Goal: Information Seeking & Learning: Learn about a topic

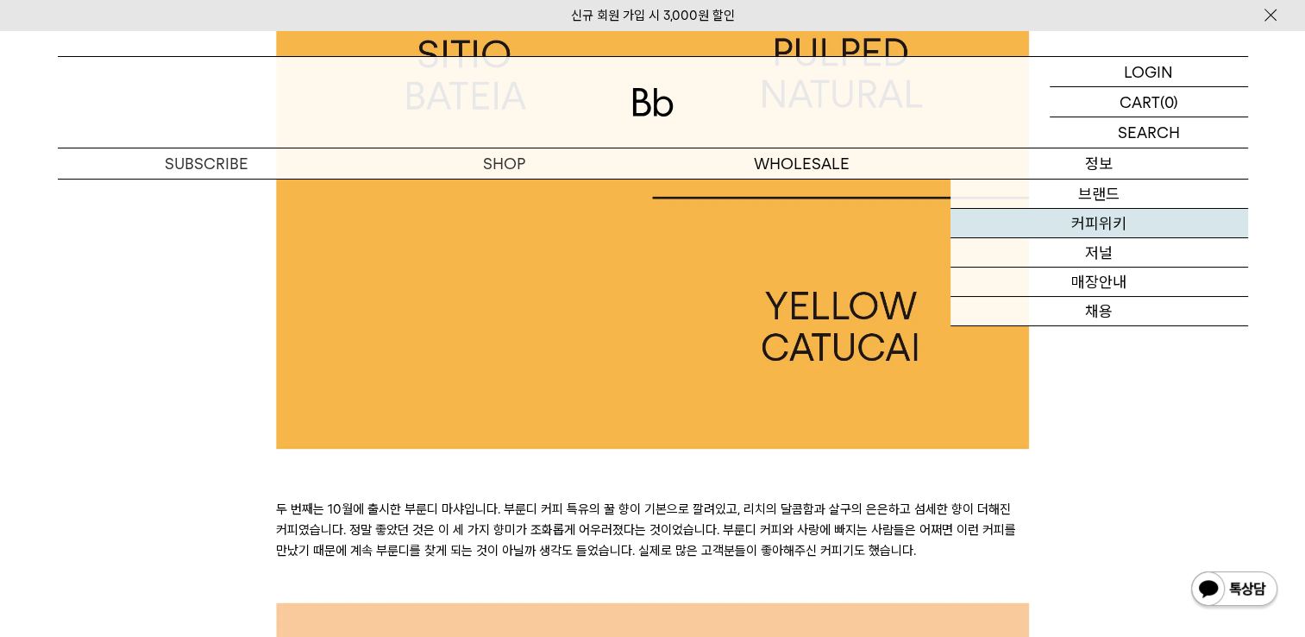
click at [1105, 227] on link "커피위키" at bounding box center [1100, 223] width 298 height 29
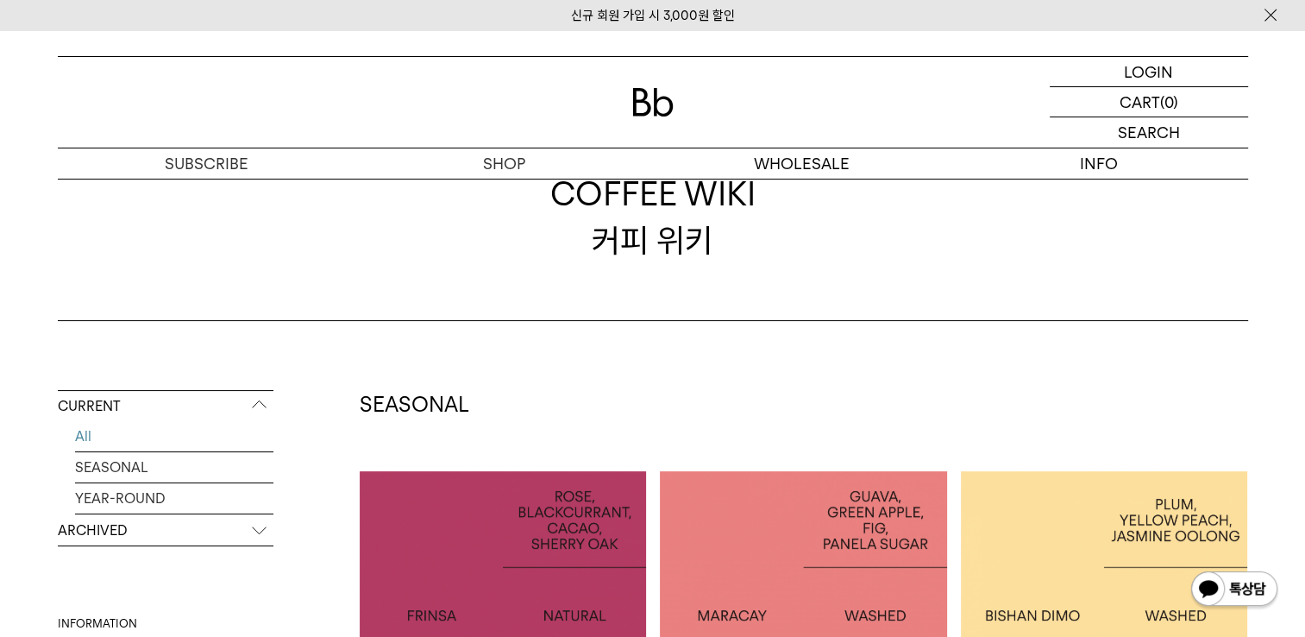
scroll to position [345, 0]
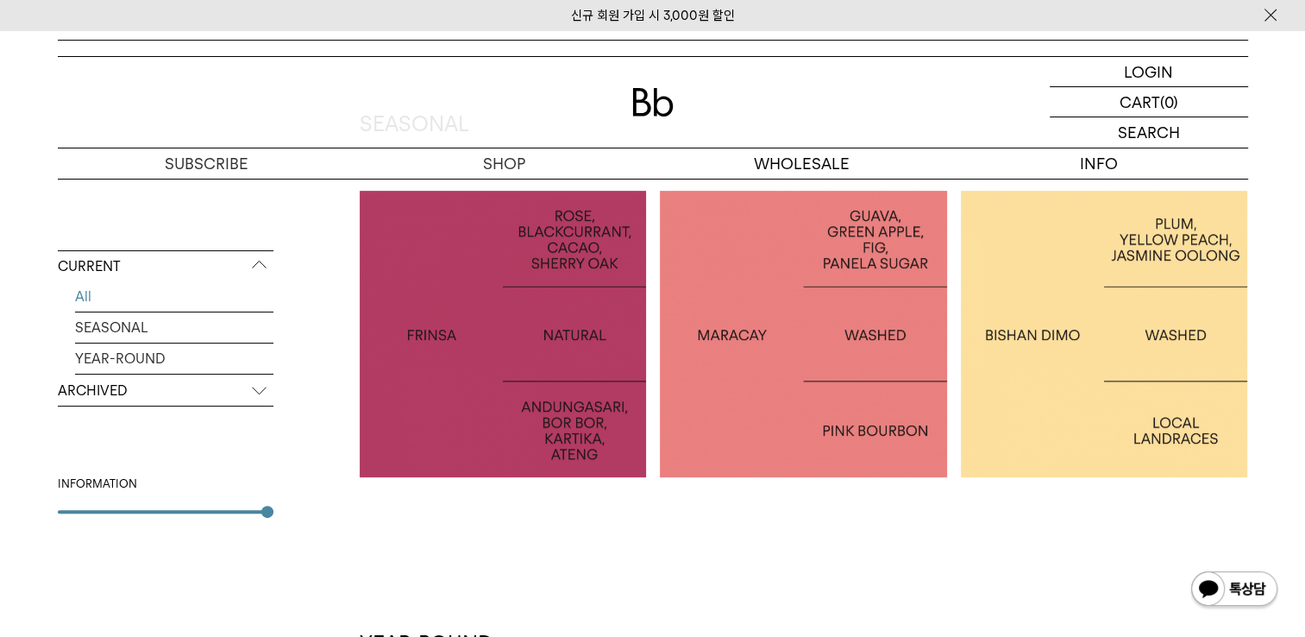
click at [1044, 294] on div at bounding box center [1104, 334] width 287 height 287
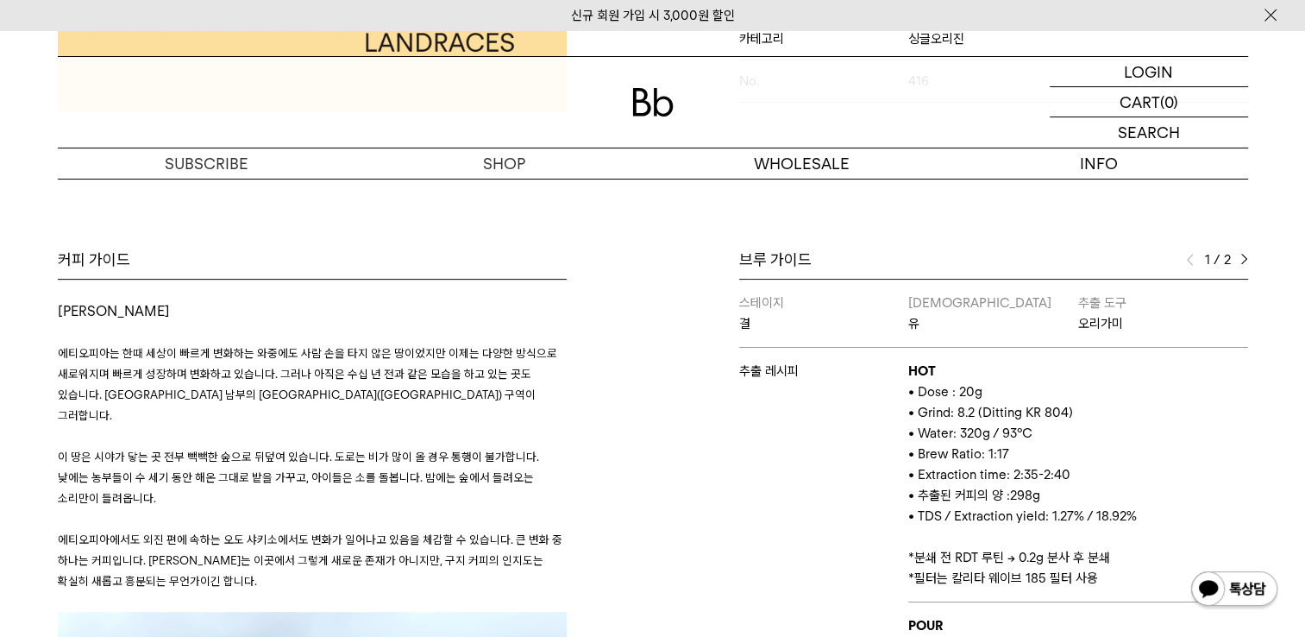
scroll to position [690, 0]
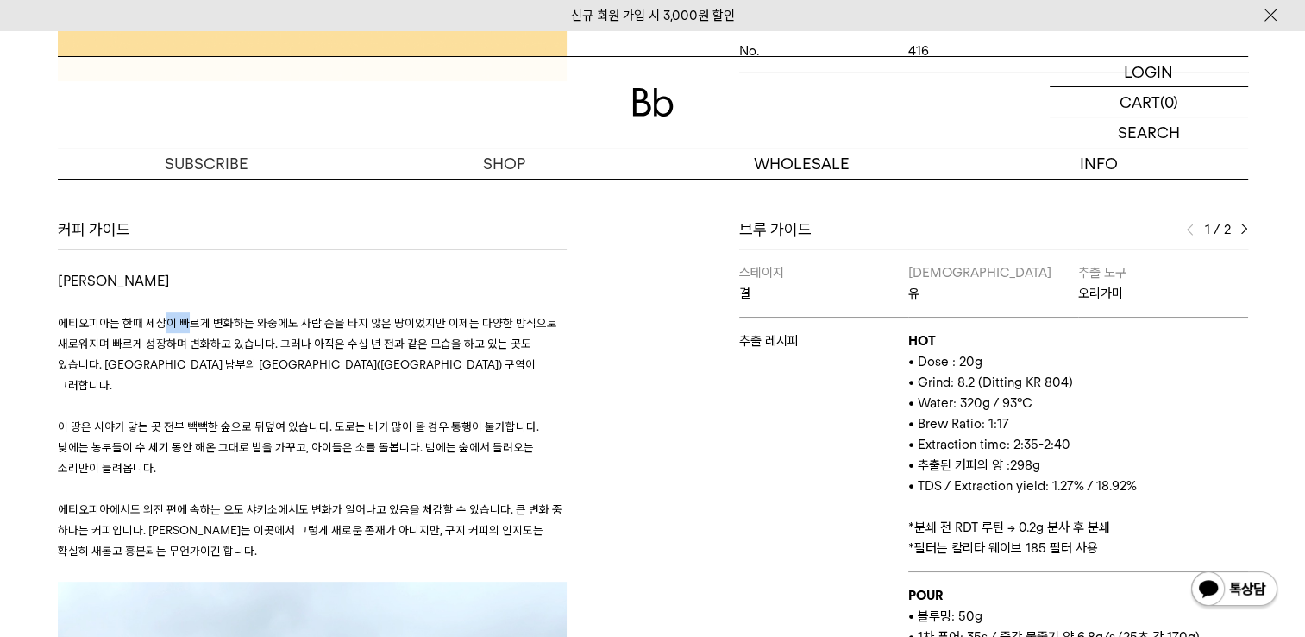
drag, startPoint x: 179, startPoint y: 320, endPoint x: 197, endPoint y: 328, distance: 18.9
click at [197, 324] on span "에티오피아는 한때 세상이 빠르게 변화하는 와중에도 사람 손을 타지 않은 땅이었지만 이제는 다양한 방식으로 새로워지며 빠르게 성장하며 변화하고 …" at bounding box center [308, 354] width 500 height 76
drag, startPoint x: 197, startPoint y: 328, endPoint x: 232, endPoint y: 350, distance: 41.9
click at [232, 350] on p "에티오피아는 한때 세상이 빠르게 변화하는 와중에도 사람 손을 타지 않은 땅이었지만 이제는 다양한 방식으로 새로워지며 빠르게 성장하며 변화하고 …" at bounding box center [312, 353] width 509 height 83
drag, startPoint x: 232, startPoint y: 350, endPoint x: 238, endPoint y: 383, distance: 33.3
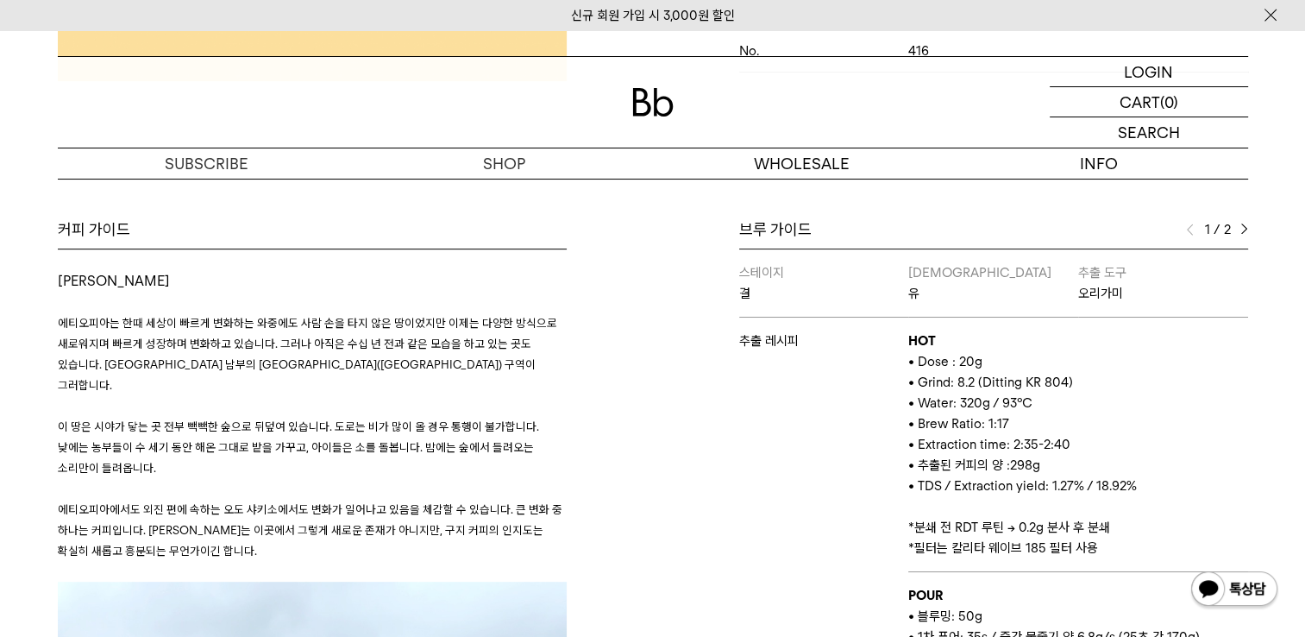
click at [238, 395] on p at bounding box center [312, 405] width 509 height 21
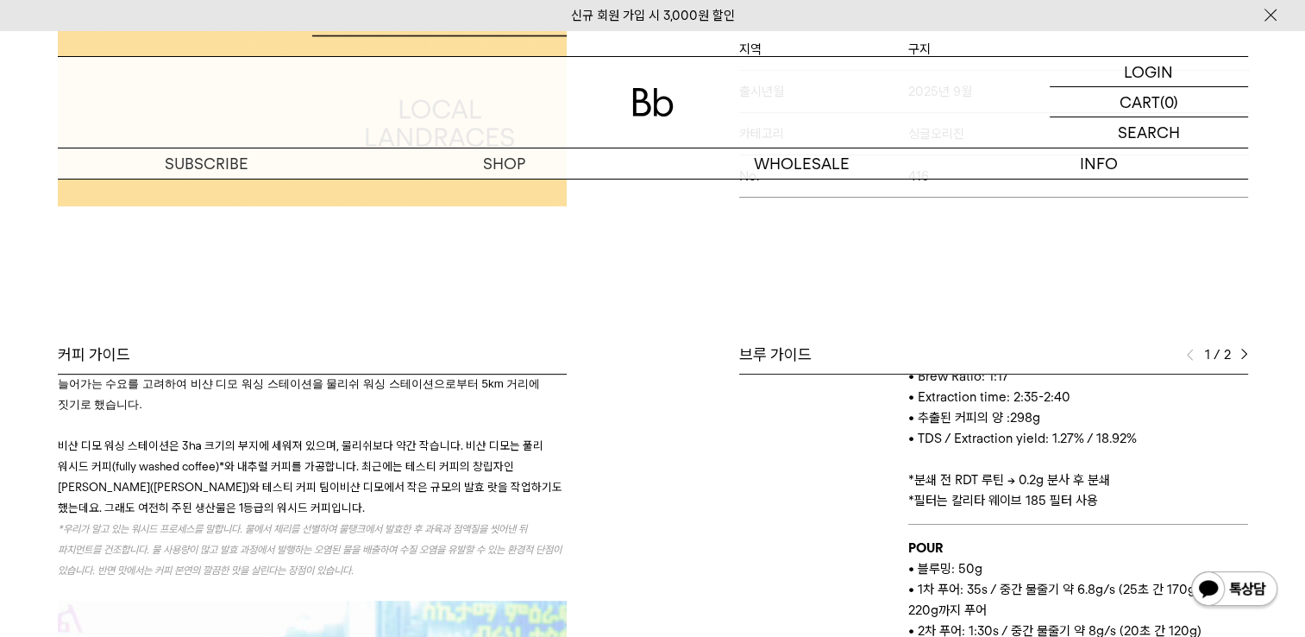
scroll to position [604, 0]
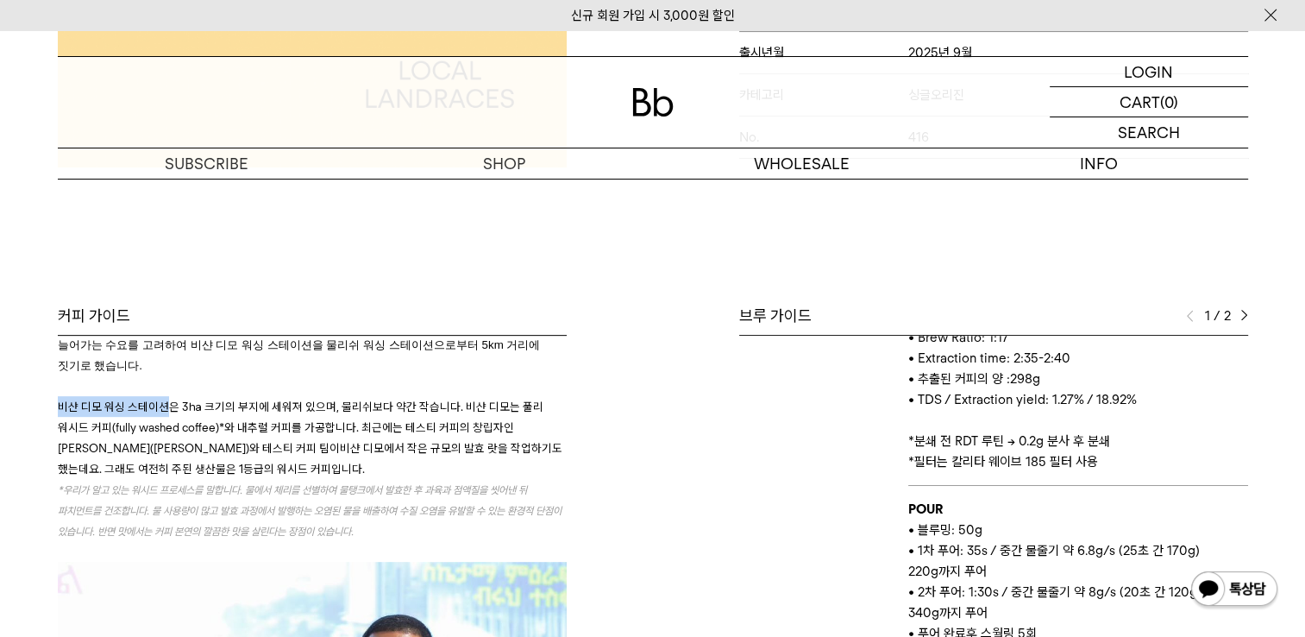
drag, startPoint x: 64, startPoint y: 374, endPoint x: 166, endPoint y: 374, distance: 101.8
click at [166, 400] on span "비샨 디모 워싱 스테이션은 3㏊ 크기의 부지에 세워져 있으며, 물리쉬보다 약간 작습니다. 비샨 디모는 풀리 워시드 커피(fully washed…" at bounding box center [301, 427] width 486 height 55
copy span "비샨 디모 워싱 스테이션"
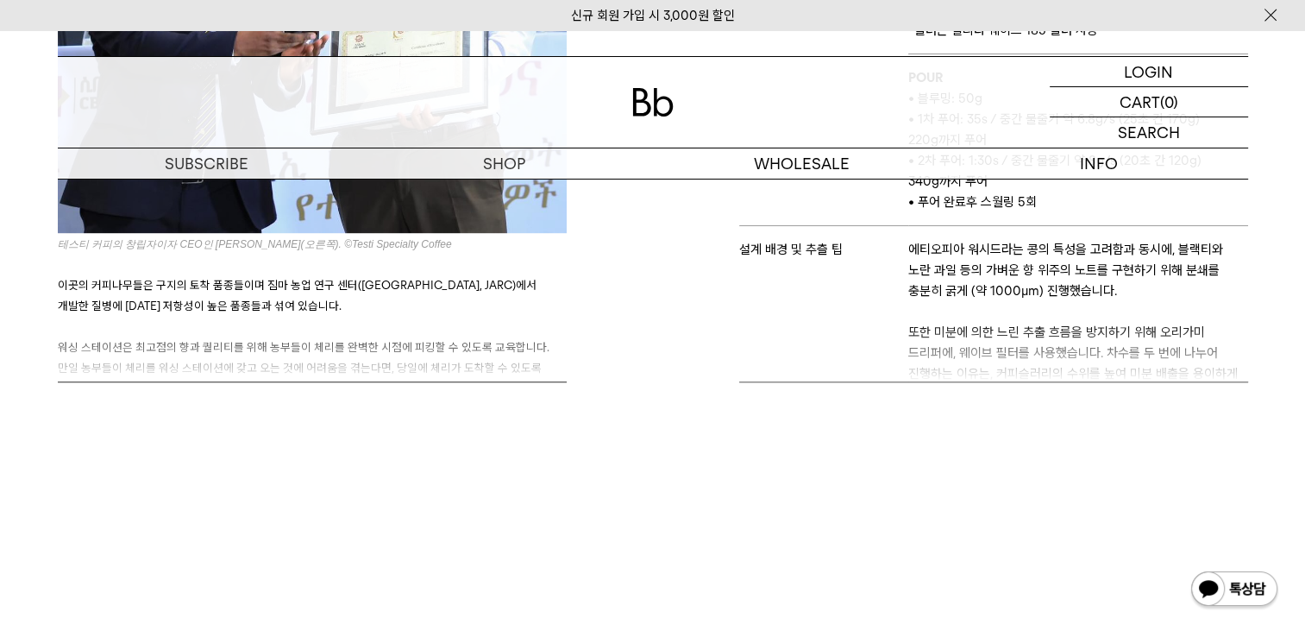
scroll to position [1607, 0]
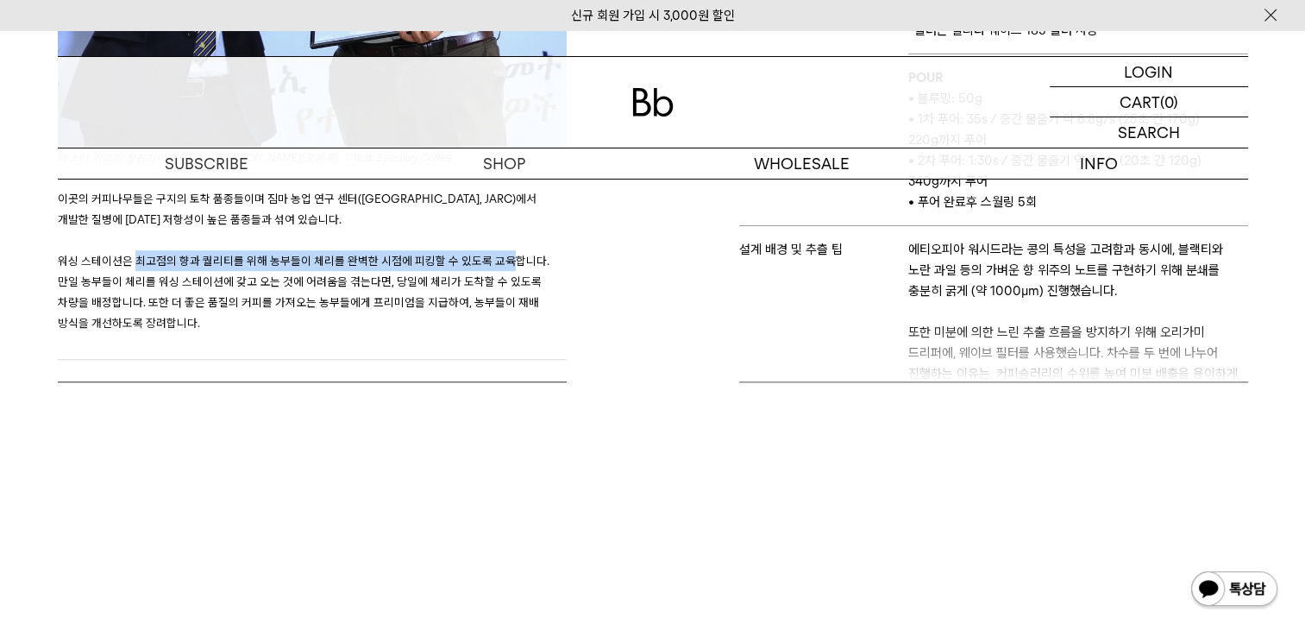
drag, startPoint x: 131, startPoint y: 208, endPoint x: 497, endPoint y: 212, distance: 365.9
click at [497, 254] on span "워싱 스테이션은 최고점의 향과 퀄리티를 위해 농부들이 체리를 완벽한 시점에 피킹할 수 있도록 교육합니다. 만일 농부들이 체리를 워싱 스테이션에…" at bounding box center [304, 292] width 492 height 76
copy span "최고점의 향과 퀄리티를 위해 농부들이 체리를 완벽한 시점에 피킹할 수 있도록 교육"
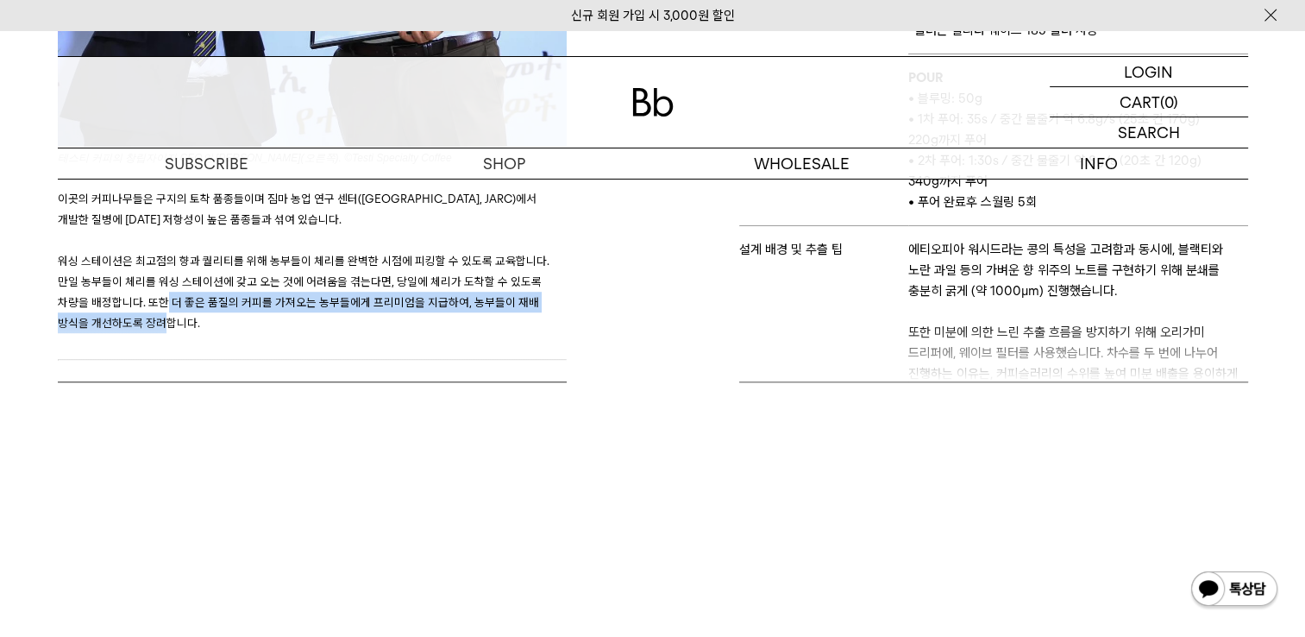
drag, startPoint x: 165, startPoint y: 255, endPoint x: 161, endPoint y: 274, distance: 19.3
click at [161, 274] on span "워싱 스테이션은 최고점의 향과 퀄리티를 위해 농부들이 체리를 완벽한 시점에 피킹할 수 있도록 교육합니다. 만일 농부들이 체리를 워싱 스테이션에…" at bounding box center [304, 292] width 492 height 76
copy span "더 좋은 품질의 커피를 가져오는 농부들에게 프리미엄을 지급하여, 농부들이 재배 방식을 개선하도록 장려"
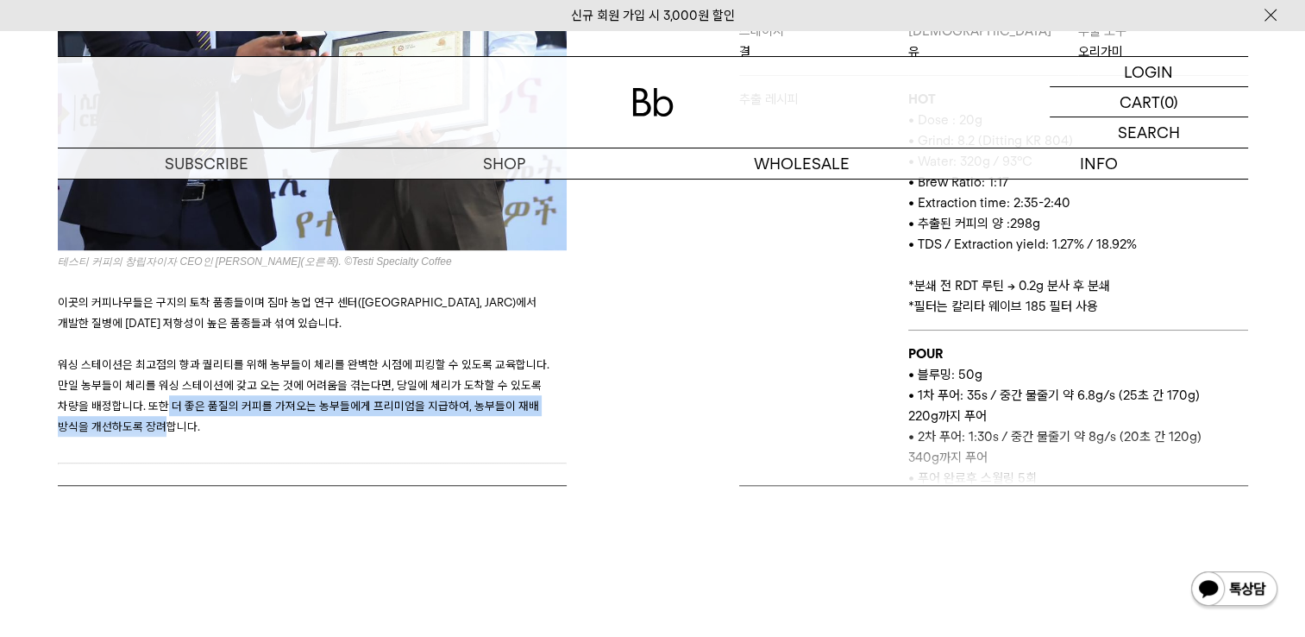
scroll to position [777, 0]
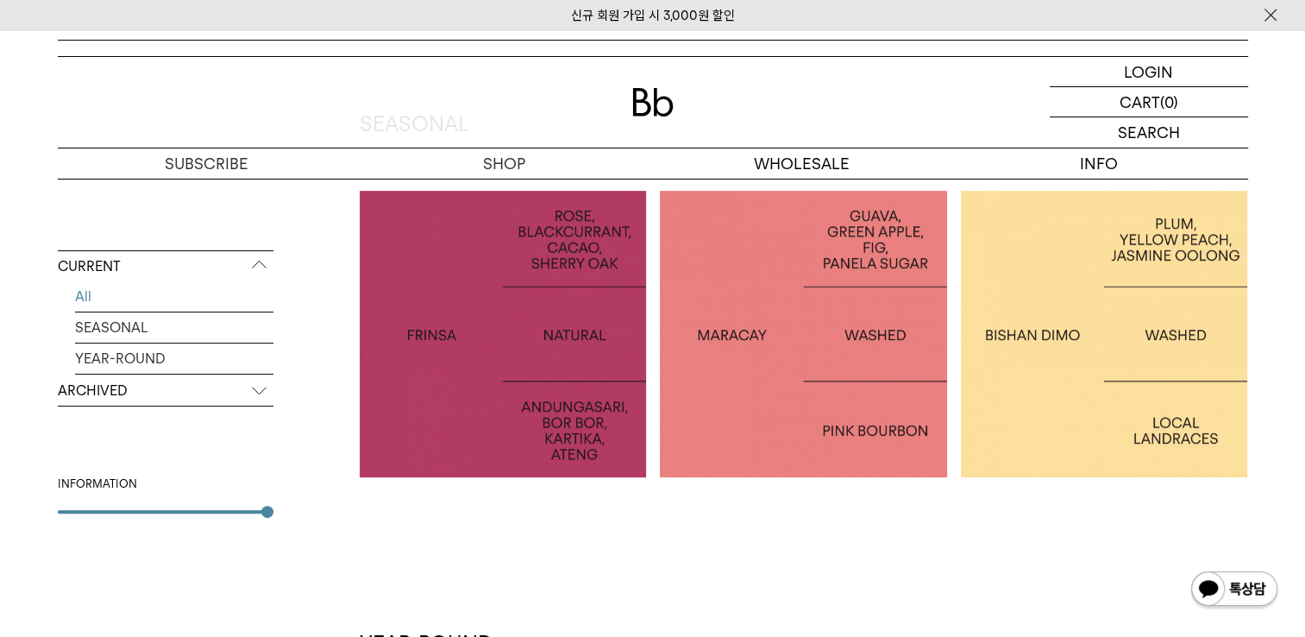
click at [827, 381] on div at bounding box center [803, 334] width 287 height 287
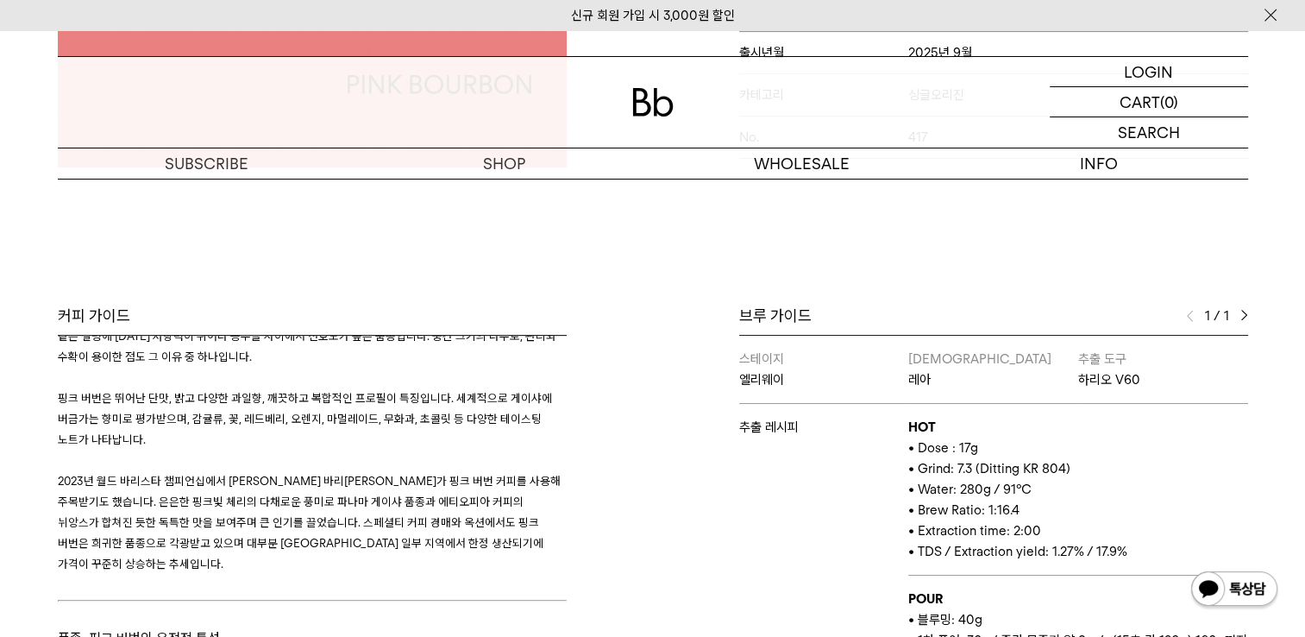
scroll to position [2125, 0]
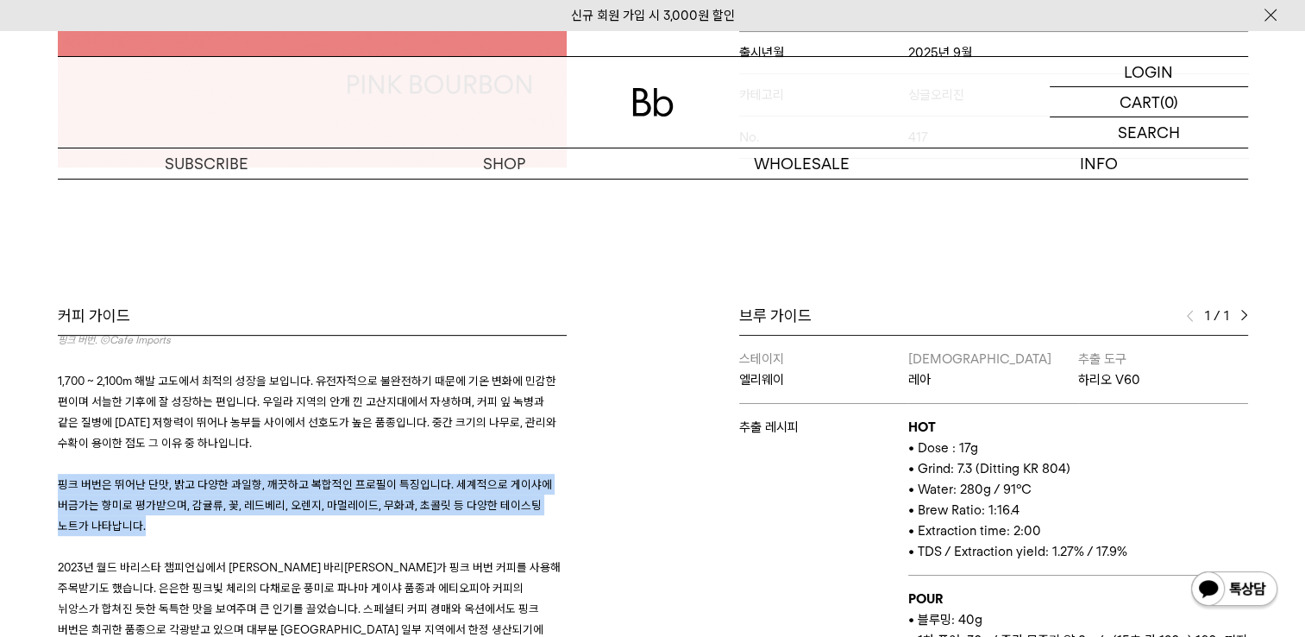
drag, startPoint x: 59, startPoint y: 429, endPoint x: 143, endPoint y: 468, distance: 93.0
click at [143, 474] on p "핑크 버번은 뛰어난 단맛, 밝고 다양한 과일향, 깨끗하고 복합적인 프로필이 특징입니다. 세계적으로 게이샤에 버금가는 향미로 평가받으며, 감귤류…" at bounding box center [312, 505] width 509 height 62
copy span "핑크 버번은 뛰어난 단맛, 밝고 다양한 과일향, 깨끗하고 복합적인 프로필이 특징입니다. 세계적으로 게이샤에 버금가는 향미로 평가받으며, 감귤류…"
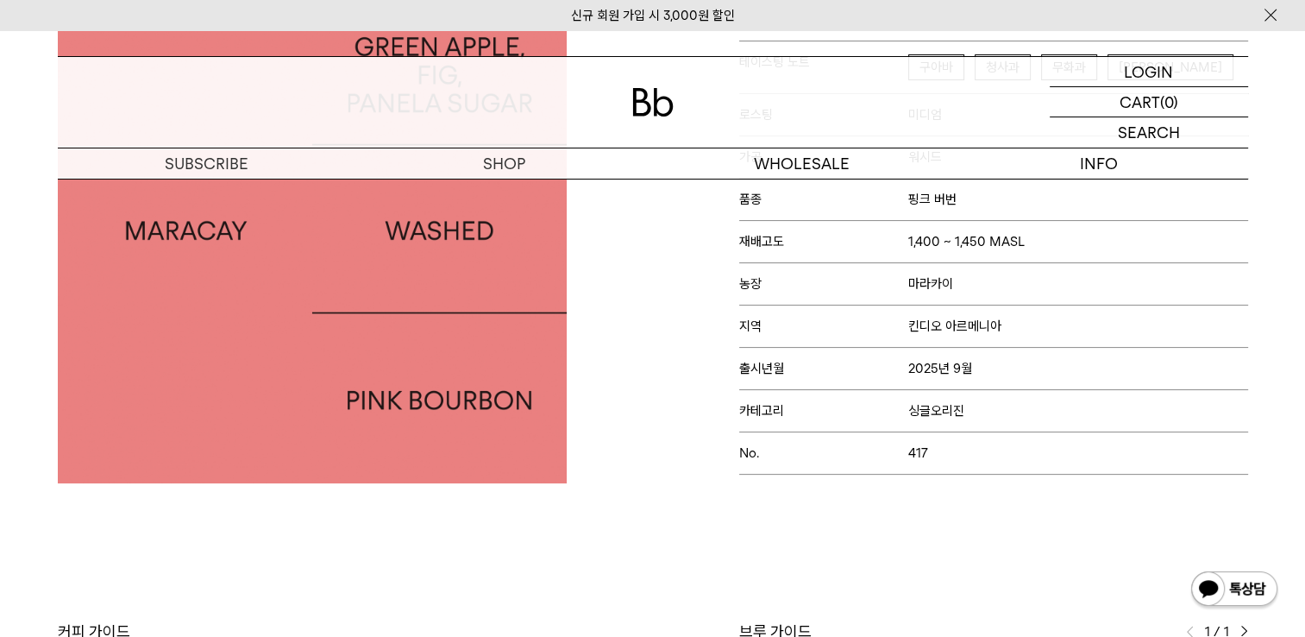
scroll to position [259, 0]
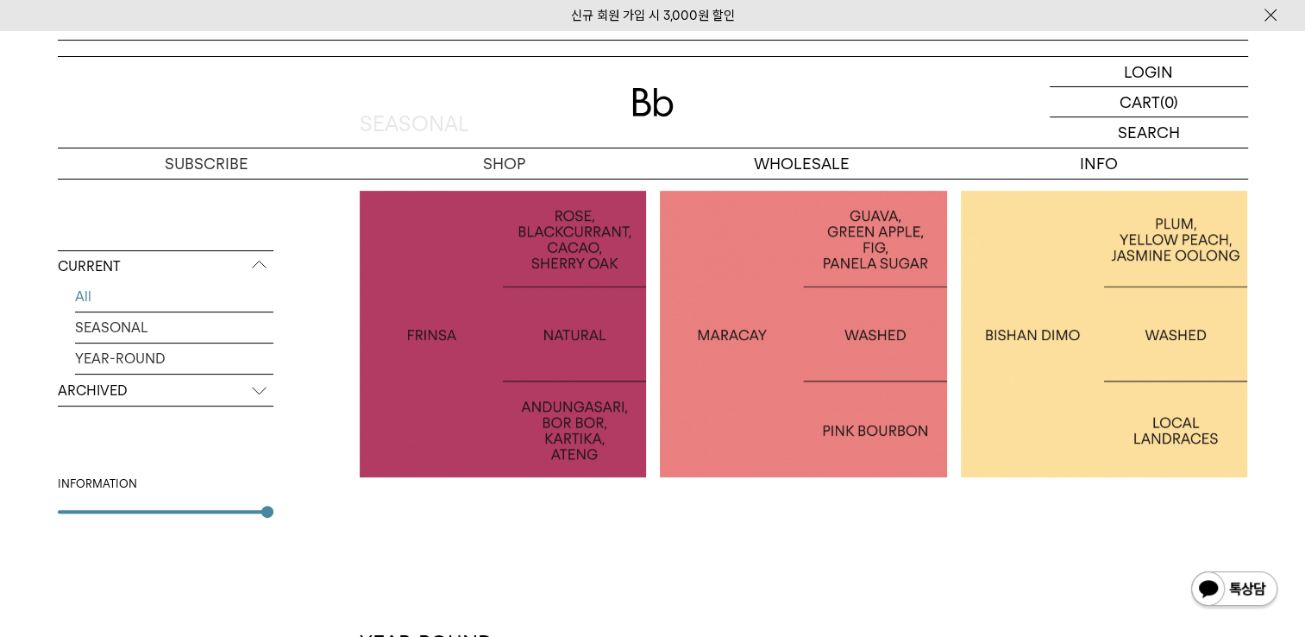
click at [486, 414] on div at bounding box center [503, 334] width 287 height 287
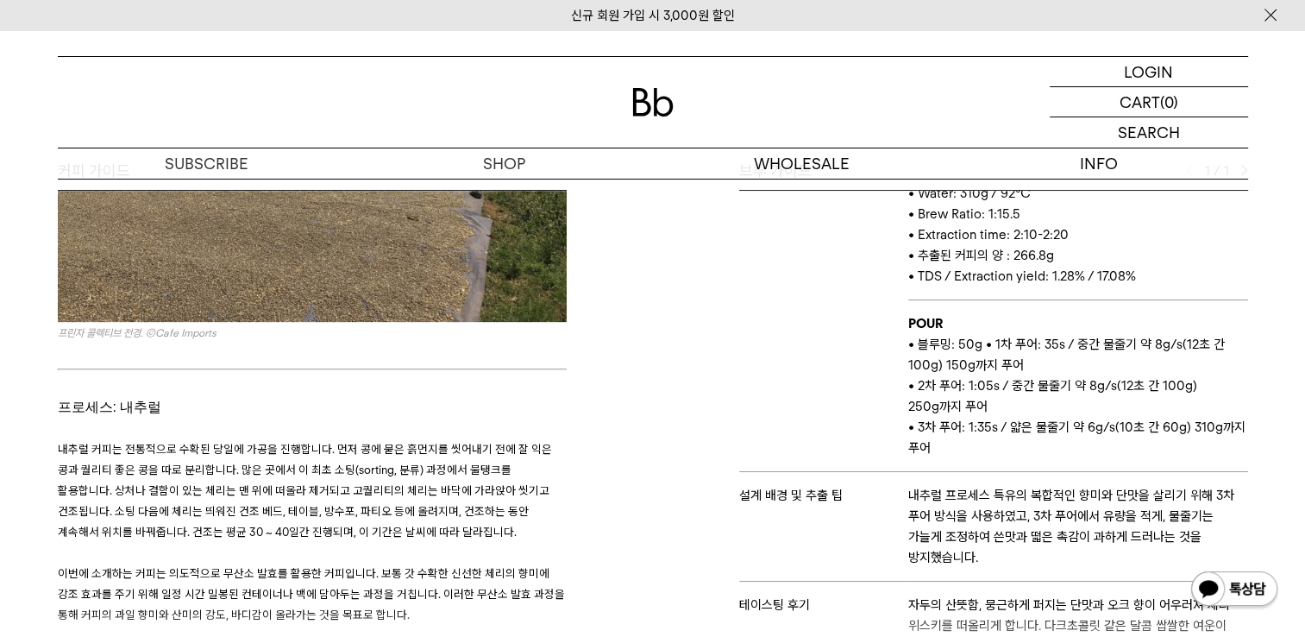
scroll to position [1639, 0]
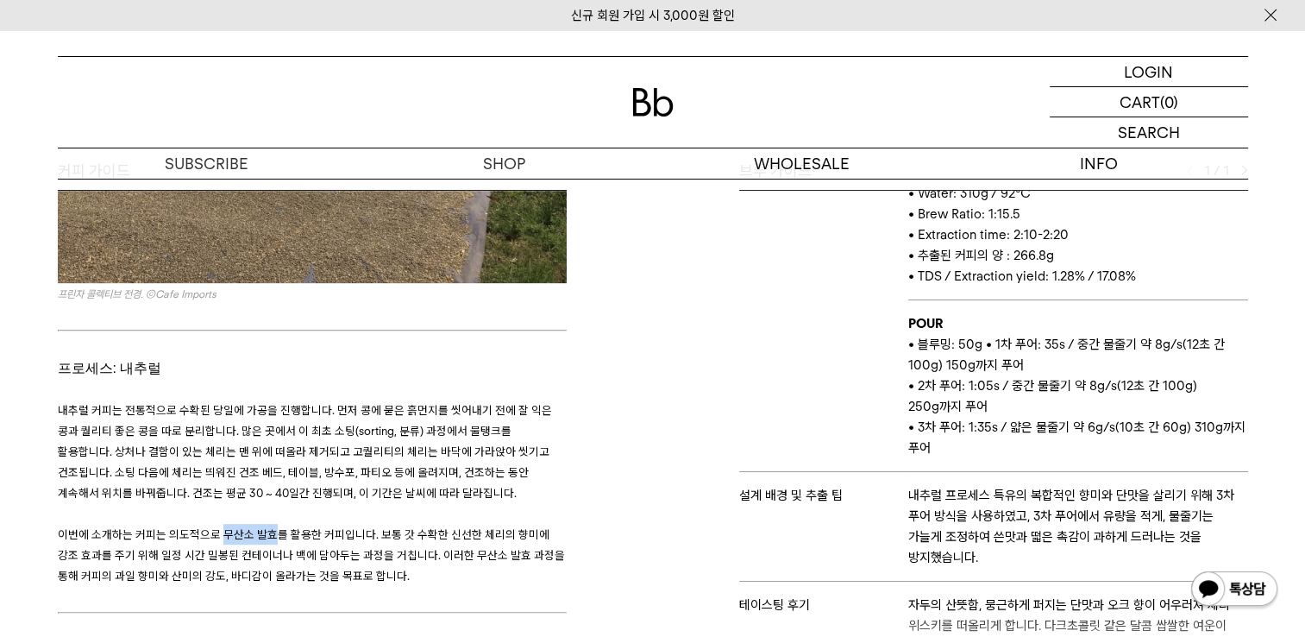
drag, startPoint x: 217, startPoint y: 449, endPoint x: 274, endPoint y: 450, distance: 56.1
click at [274, 527] on span "이번에 소개하는 커피는 의도적으로 무산소 발효를 활용한 커피입니다. 보통 갓 수확한 신선한 체리의 향미에 강조 효과를 주기 위해 일정 시간 밀…" at bounding box center [311, 554] width 507 height 55
drag, startPoint x: 274, startPoint y: 450, endPoint x: 254, endPoint y: 426, distance: 31.3
click at [254, 503] on p at bounding box center [312, 513] width 509 height 21
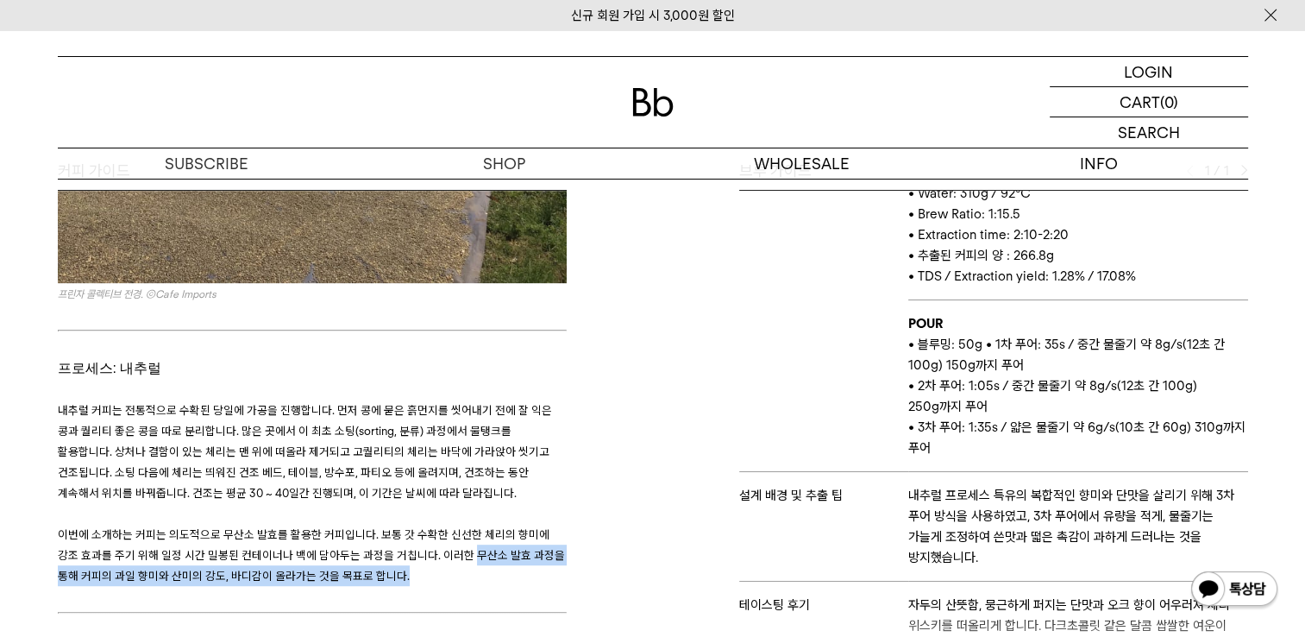
drag, startPoint x: 463, startPoint y: 471, endPoint x: 477, endPoint y: 492, distance: 24.9
click at [477, 524] on p "이번에 소개하는 커피는 의도적으로 무산소 발효를 활용한 커피입니다. 보통 갓 수확한 신선한 체리의 향미에 강조 효과를 주기 위해 일정 시간 밀…" at bounding box center [312, 555] width 509 height 62
copy span "무산소 발효 과정을 통해 커피의 과일 향미와 산미의 강도, 바디감이 올라가는 것을 목표로 합니다."
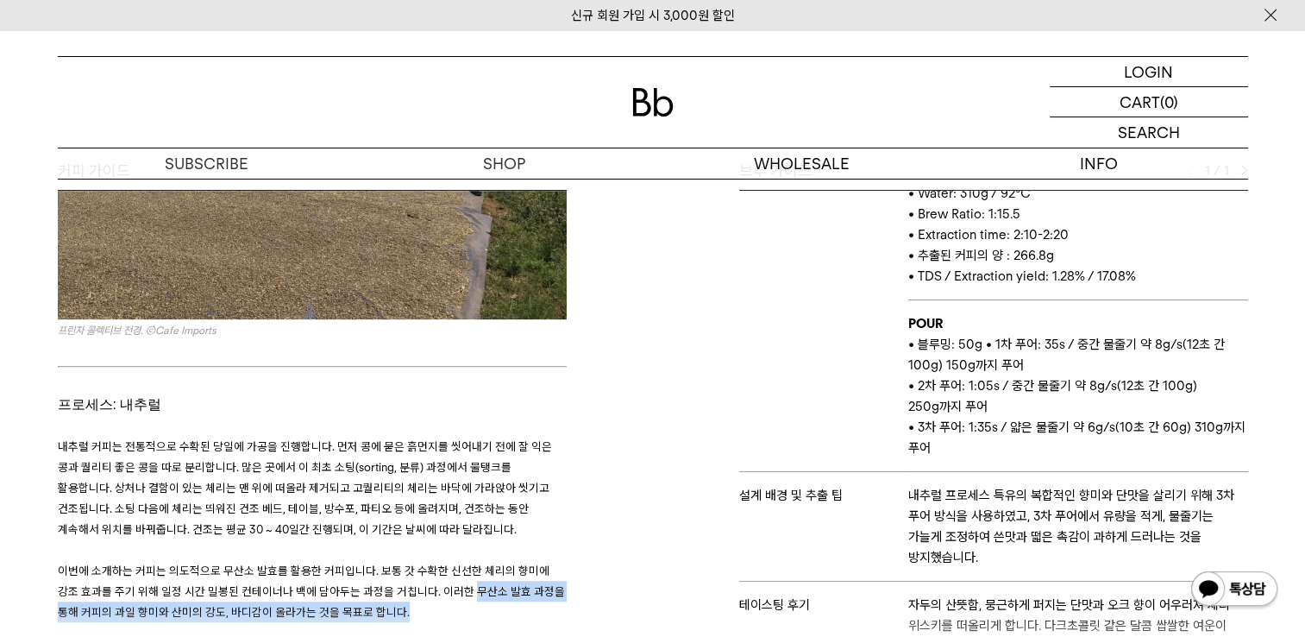
scroll to position [1553, 0]
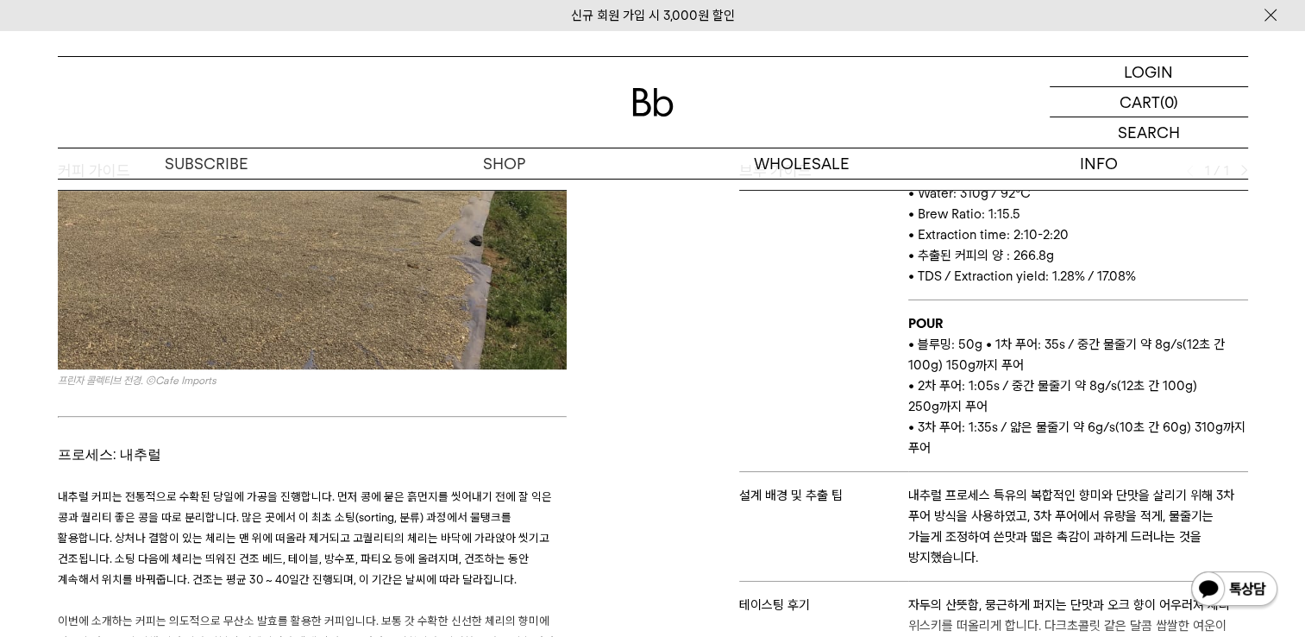
click at [382, 486] on p "내추럴 커피는 전통적으로 수확된 당일에 가공을 진행합니다. 먼저 콩에 묻은 흙먼지를 씻어내기 전에 잘 익은 콩과 퀄리티 좋은 콩을 따로 분리합…" at bounding box center [312, 538] width 509 height 104
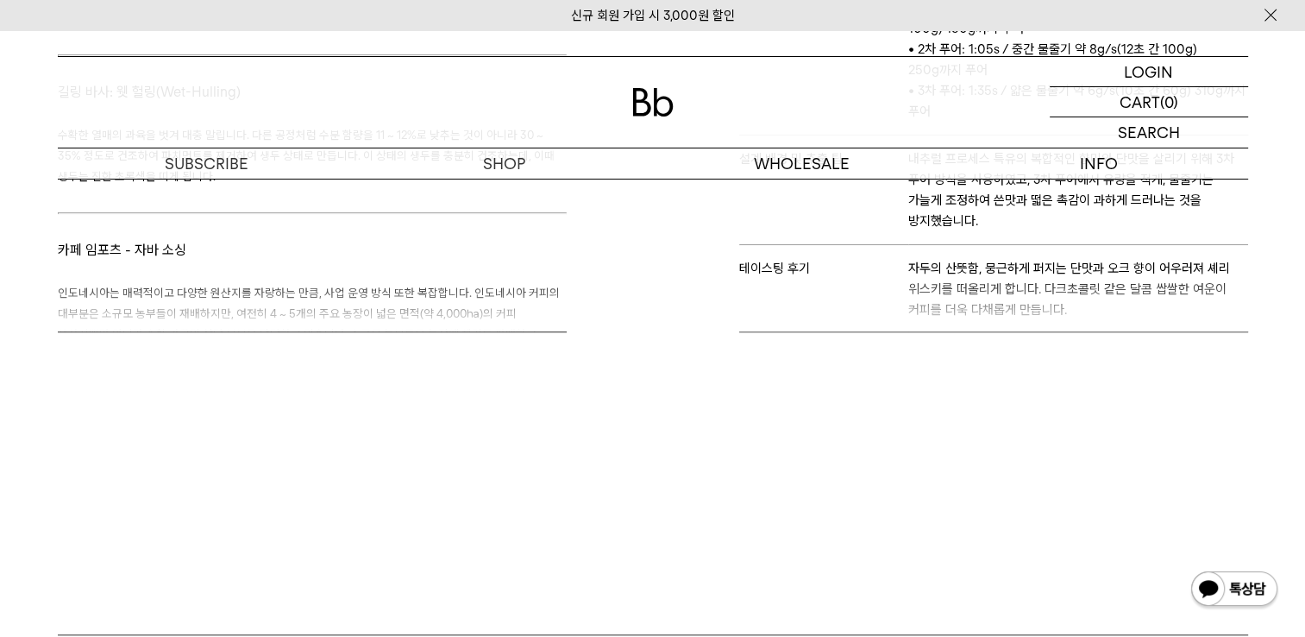
scroll to position [863, 0]
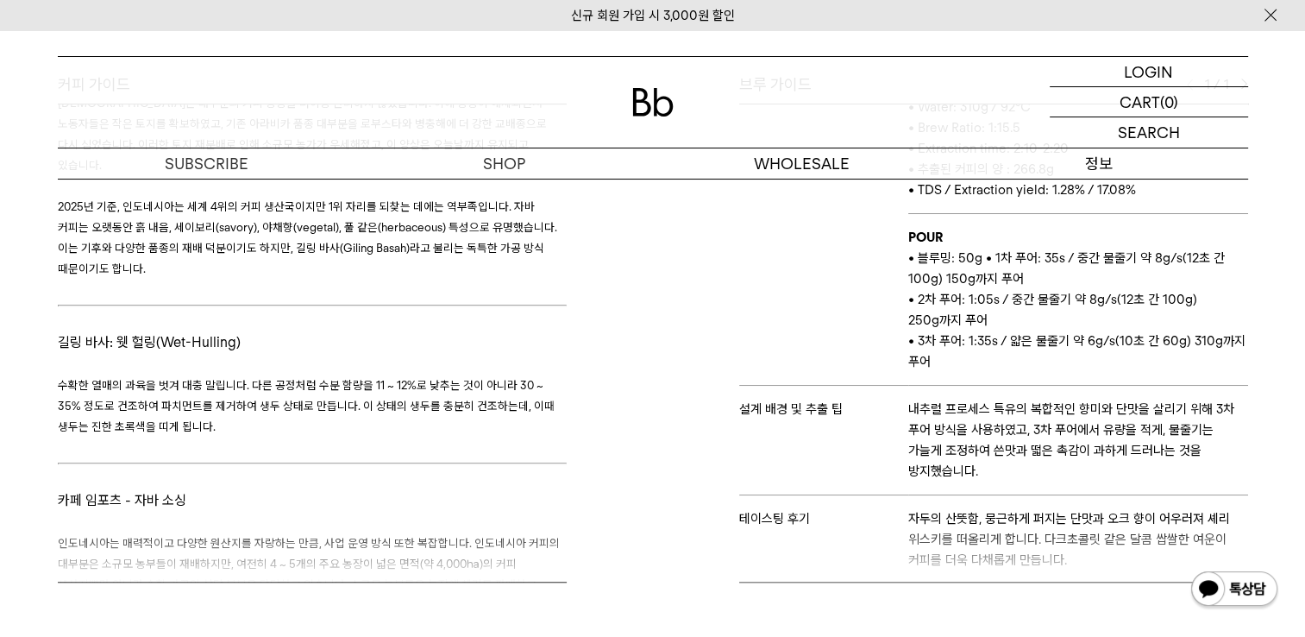
click at [1124, 164] on p "정보" at bounding box center [1100, 163] width 298 height 30
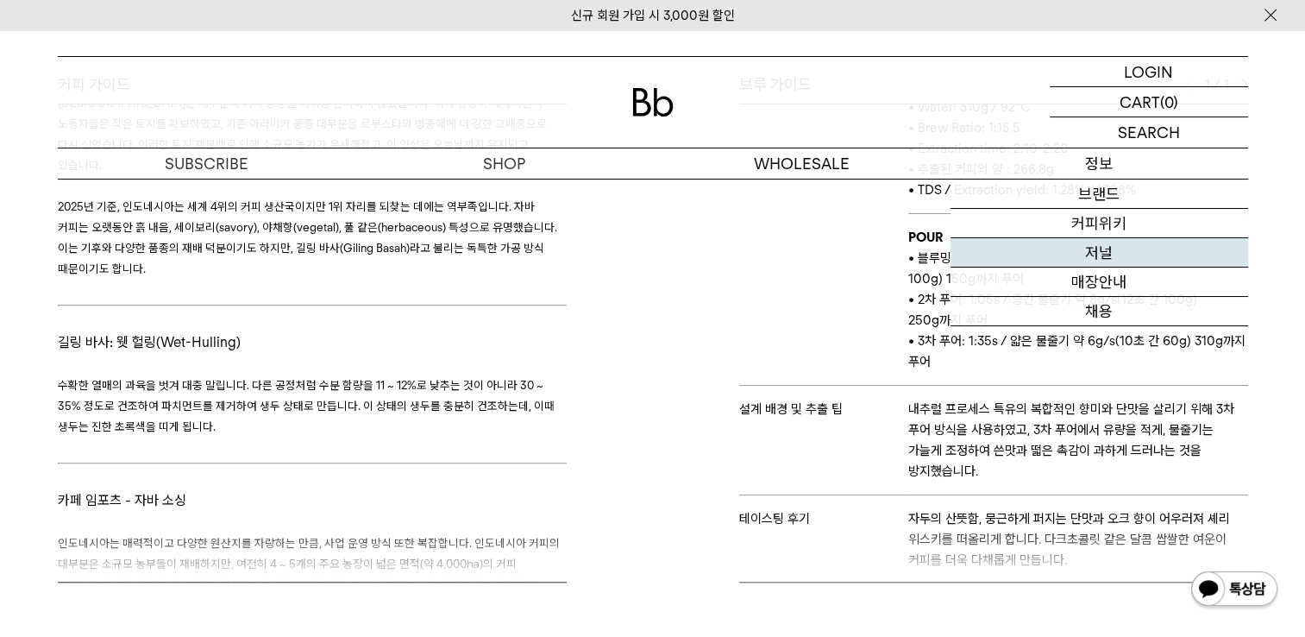
click at [1109, 250] on link "저널" at bounding box center [1100, 252] width 298 height 29
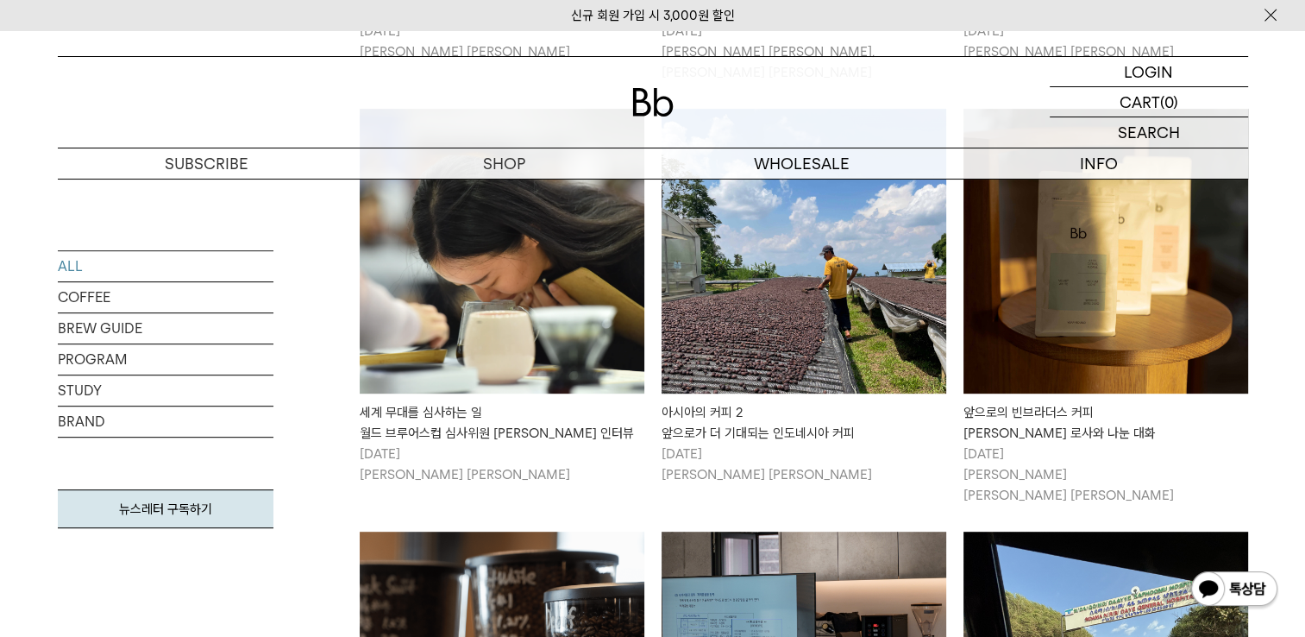
scroll to position [777, 0]
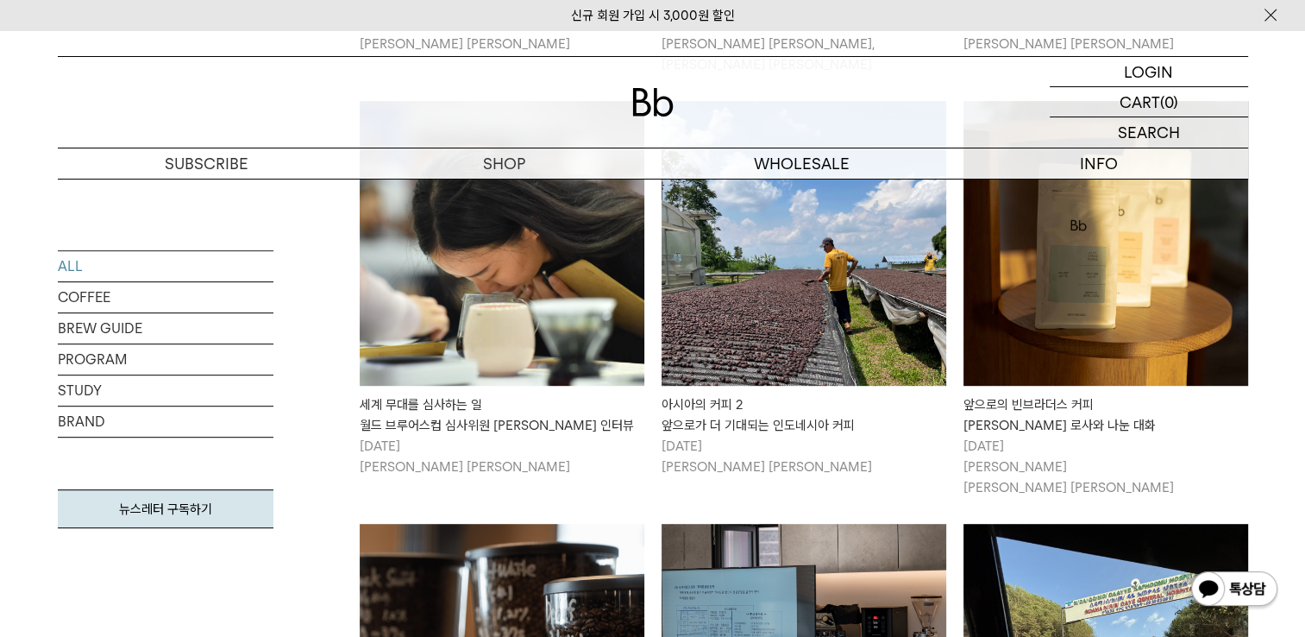
click at [757, 309] on img at bounding box center [804, 243] width 285 height 285
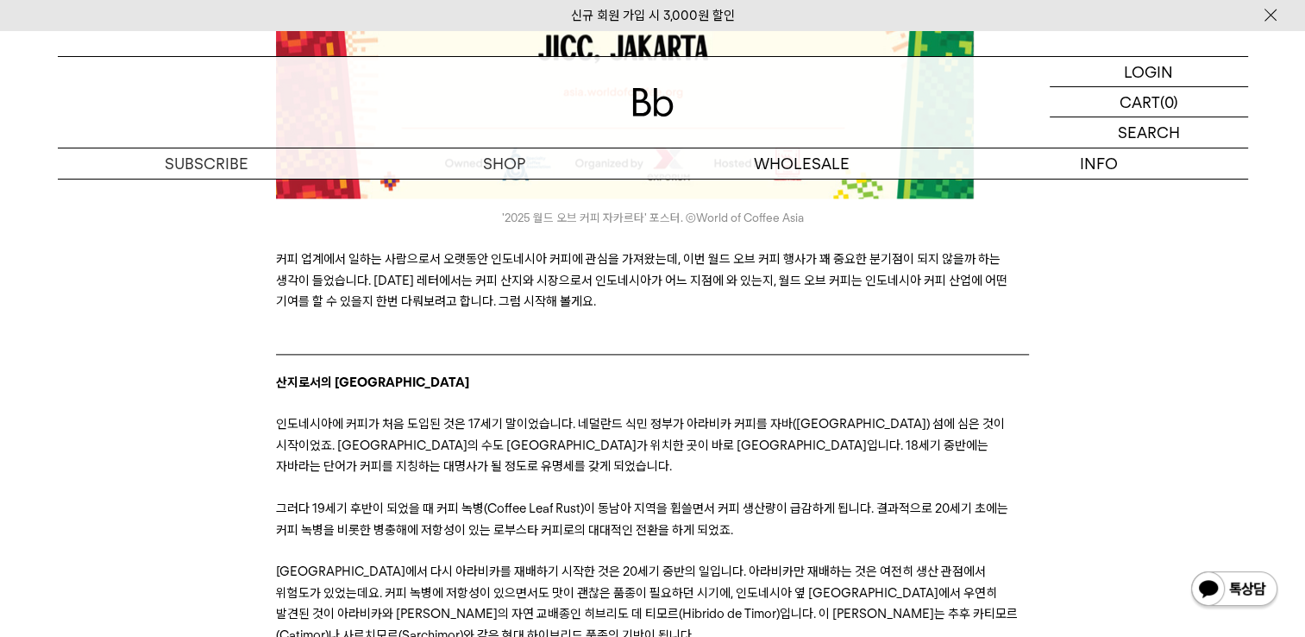
scroll to position [2245, 0]
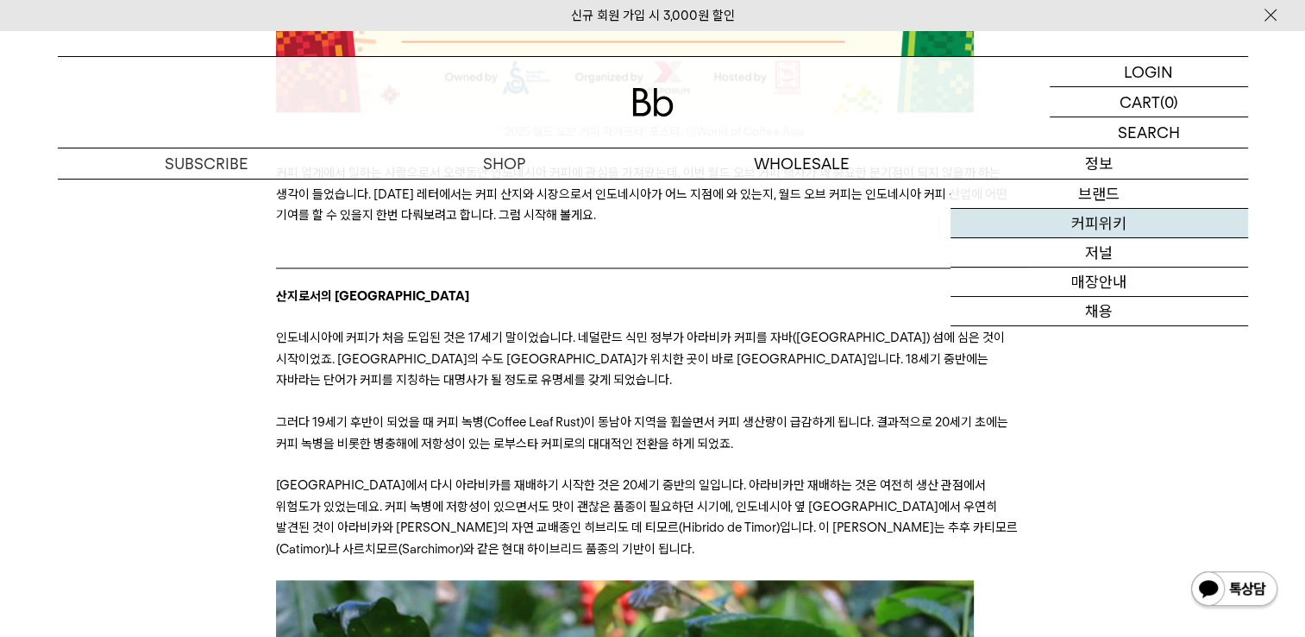
click at [1107, 223] on link "커피위키" at bounding box center [1100, 223] width 298 height 29
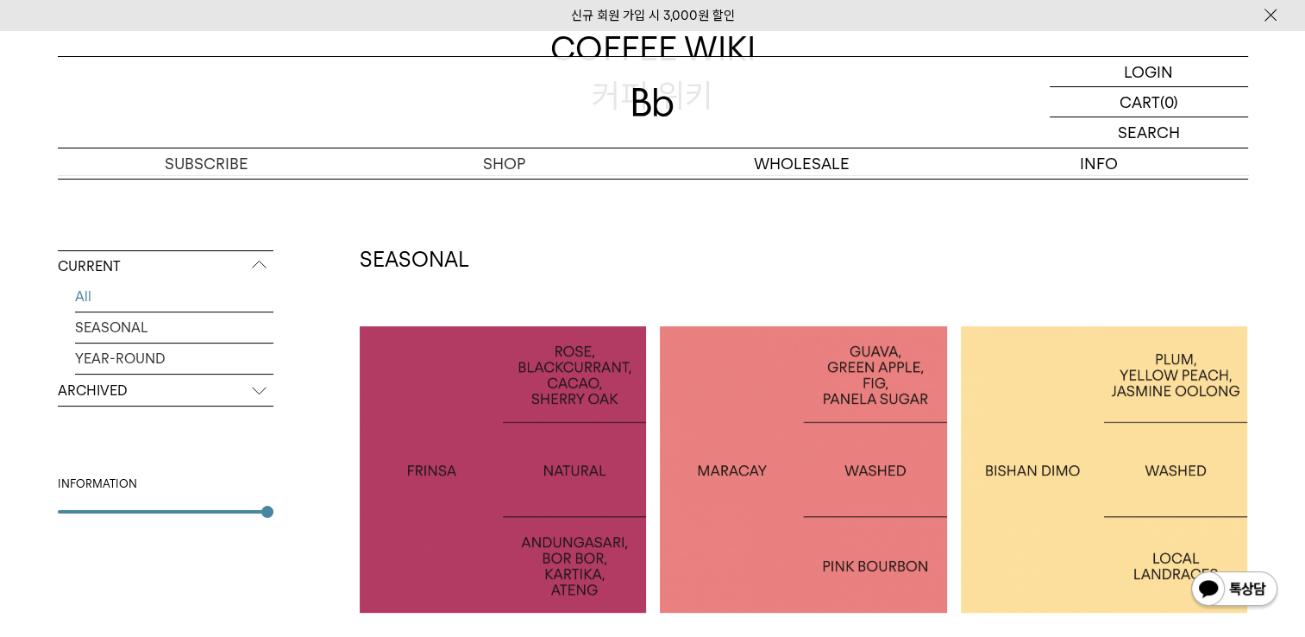
scroll to position [259, 0]
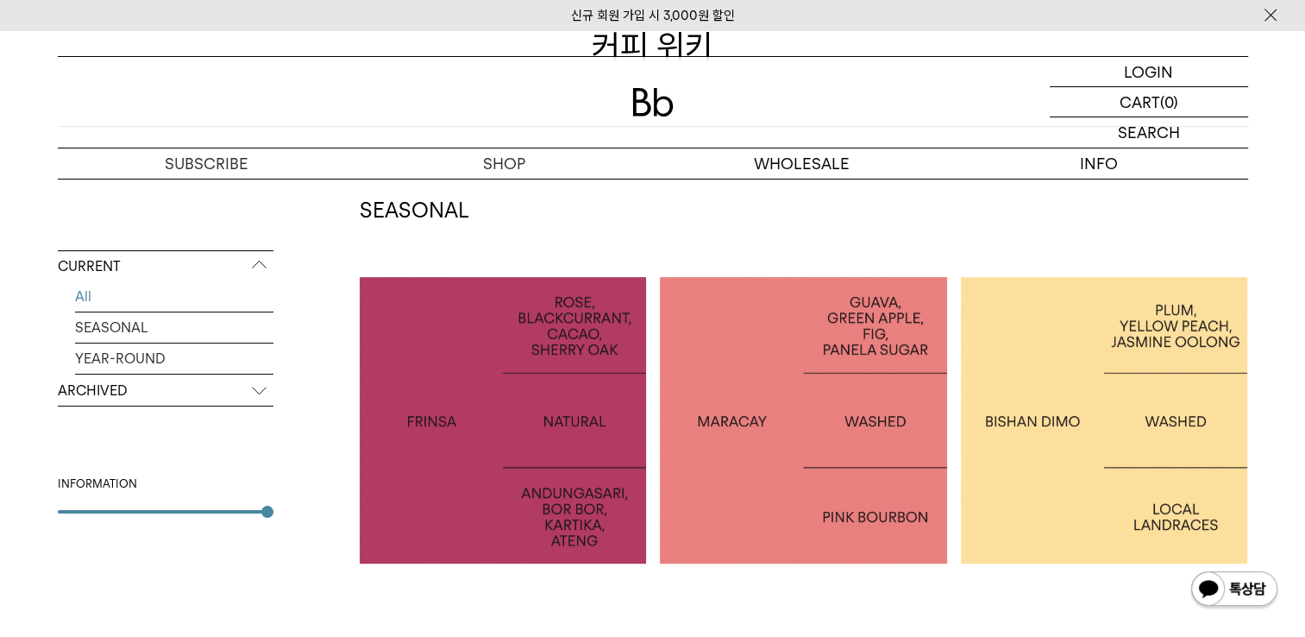
click at [494, 404] on div at bounding box center [503, 420] width 287 height 287
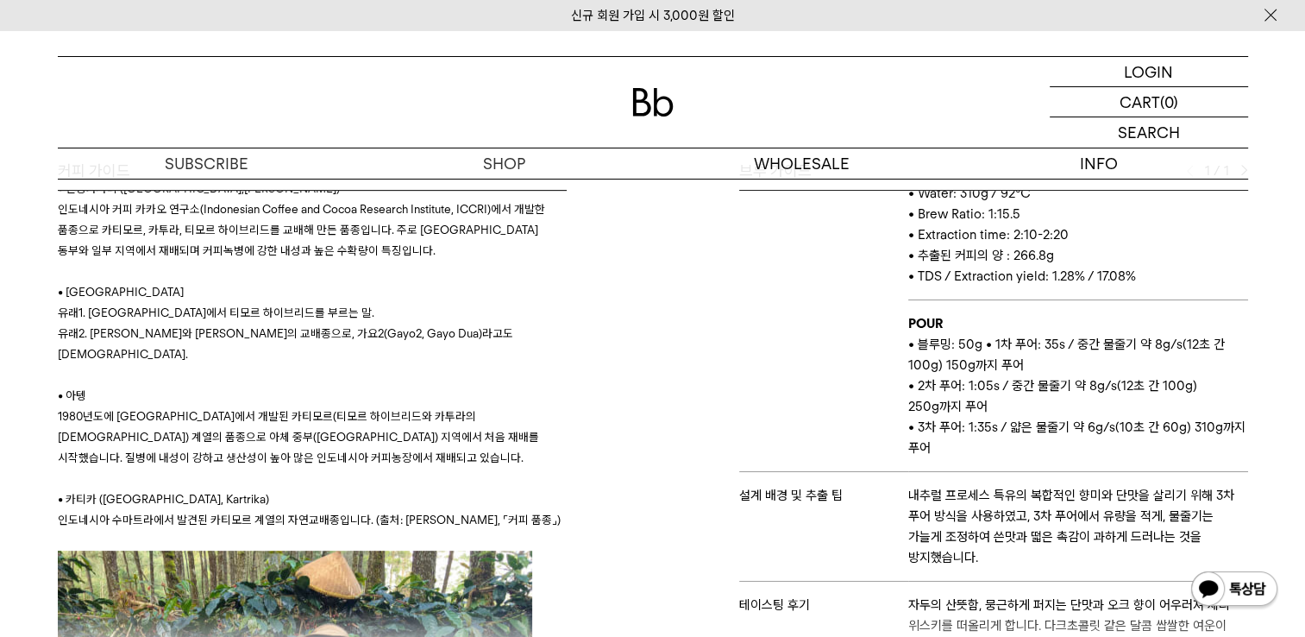
scroll to position [1883, 0]
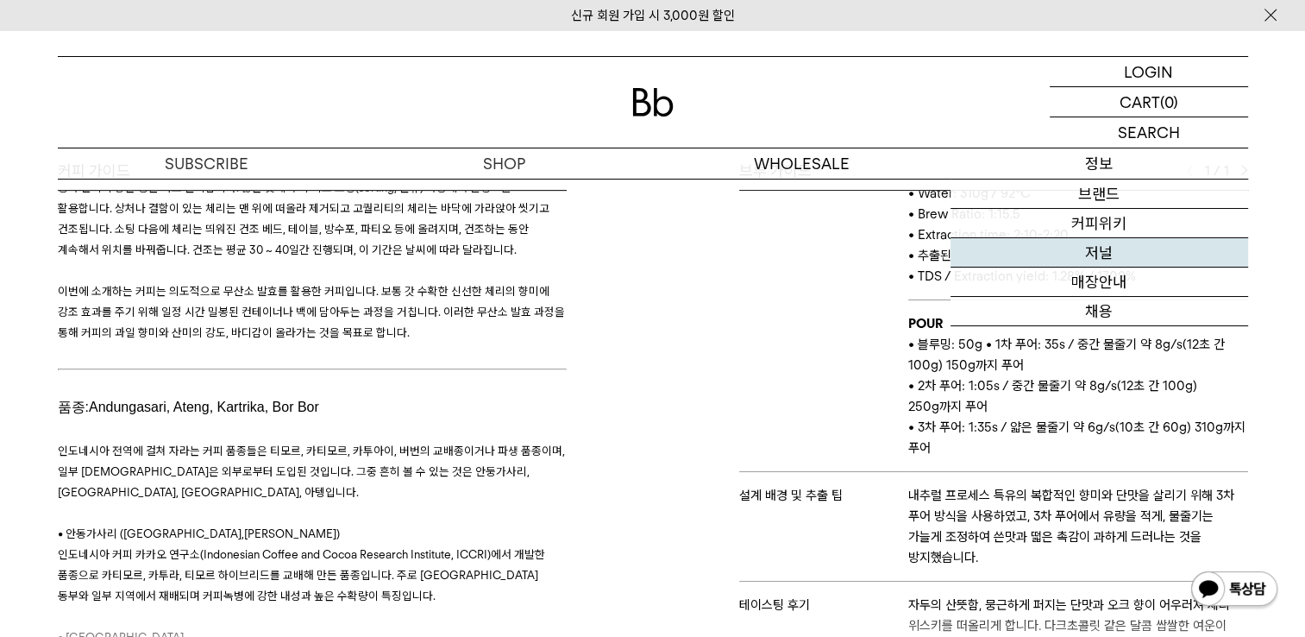
click at [1120, 251] on link "저널" at bounding box center [1100, 252] width 298 height 29
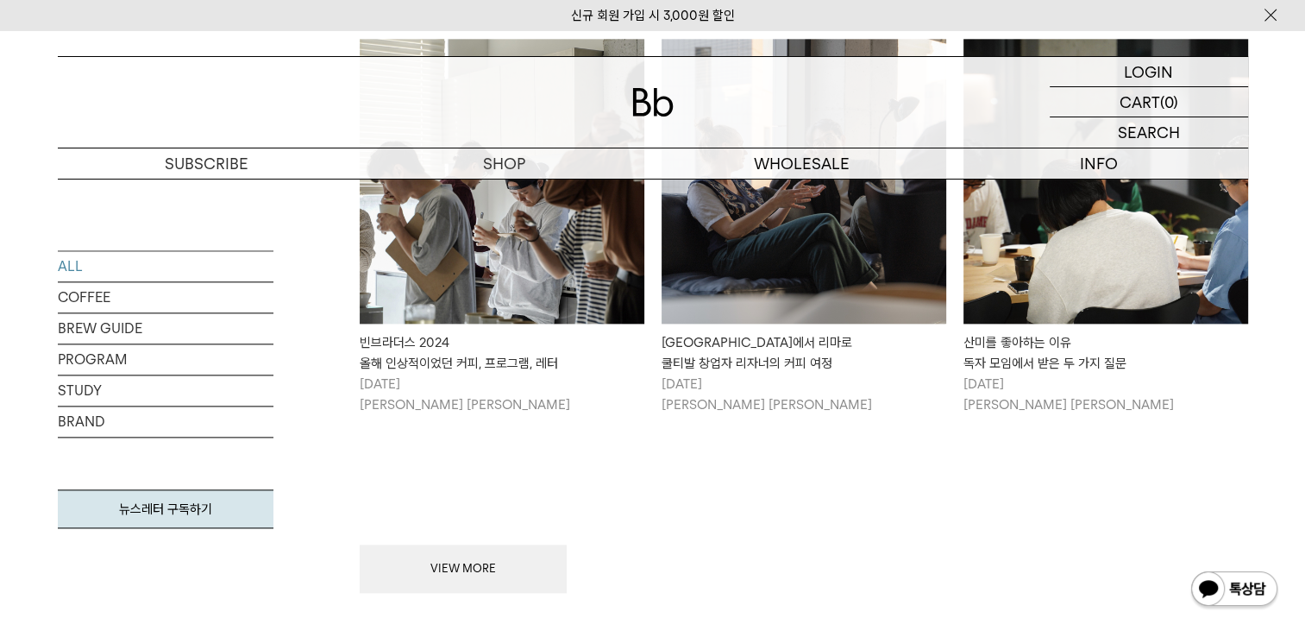
scroll to position [2157, 0]
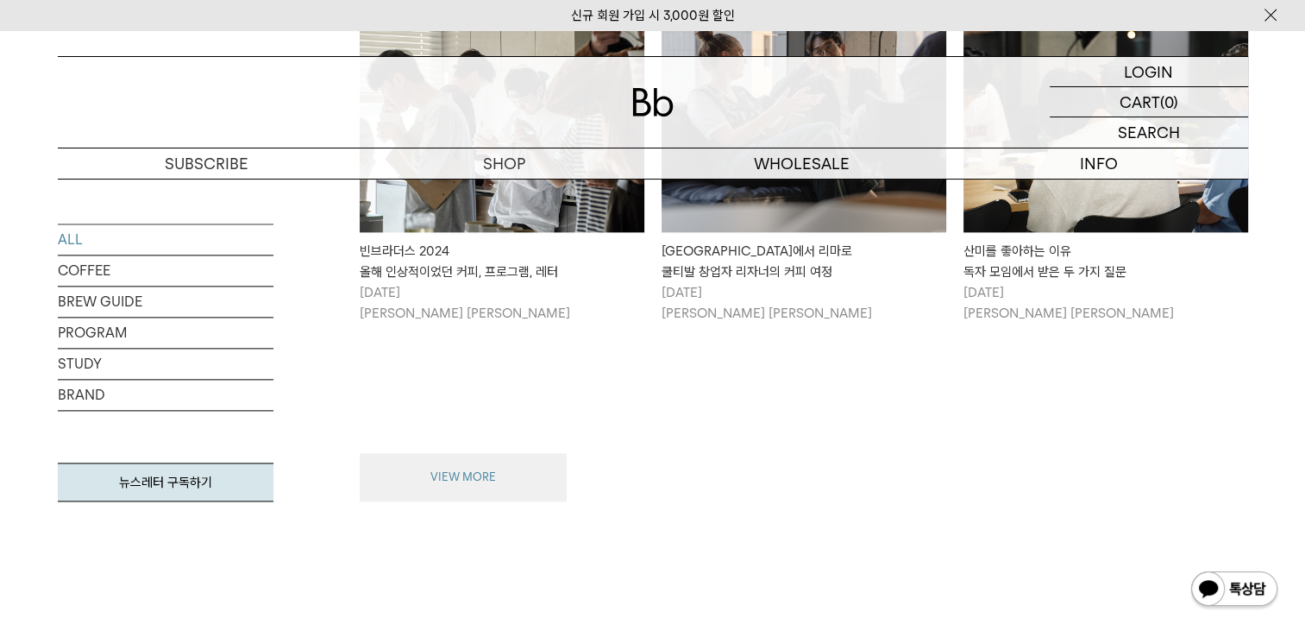
click at [558, 464] on button "VIEW MORE" at bounding box center [463, 477] width 207 height 48
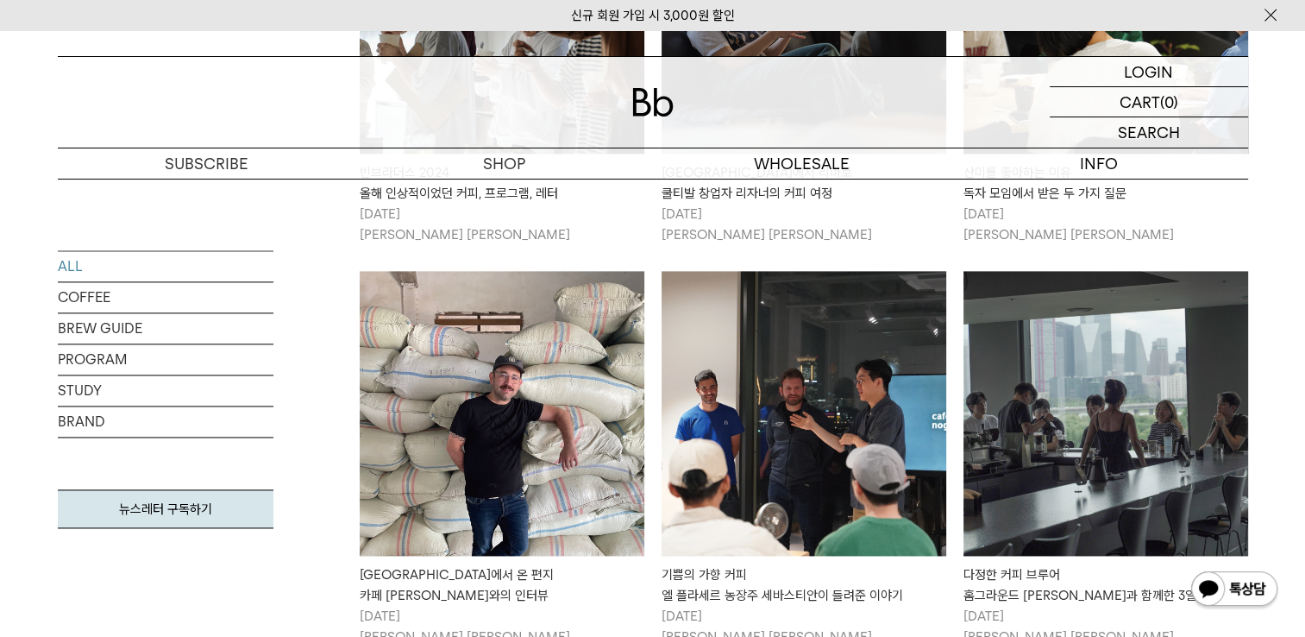
scroll to position [2330, 0]
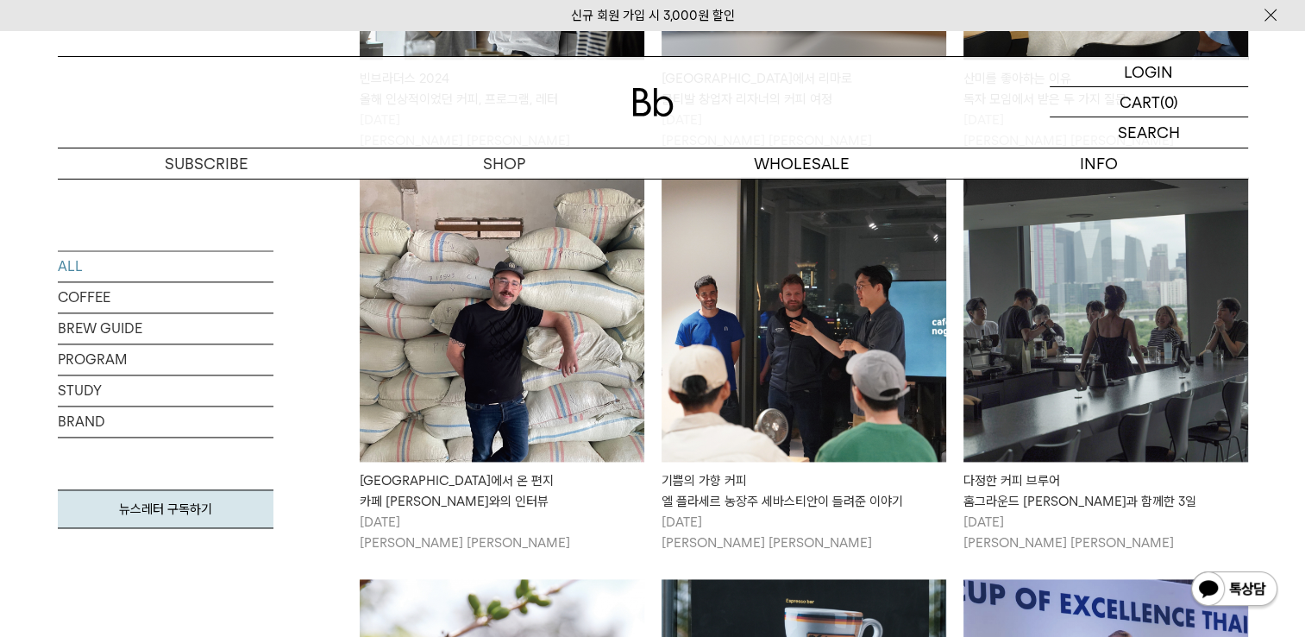
click at [538, 357] on img at bounding box center [502, 319] width 285 height 285
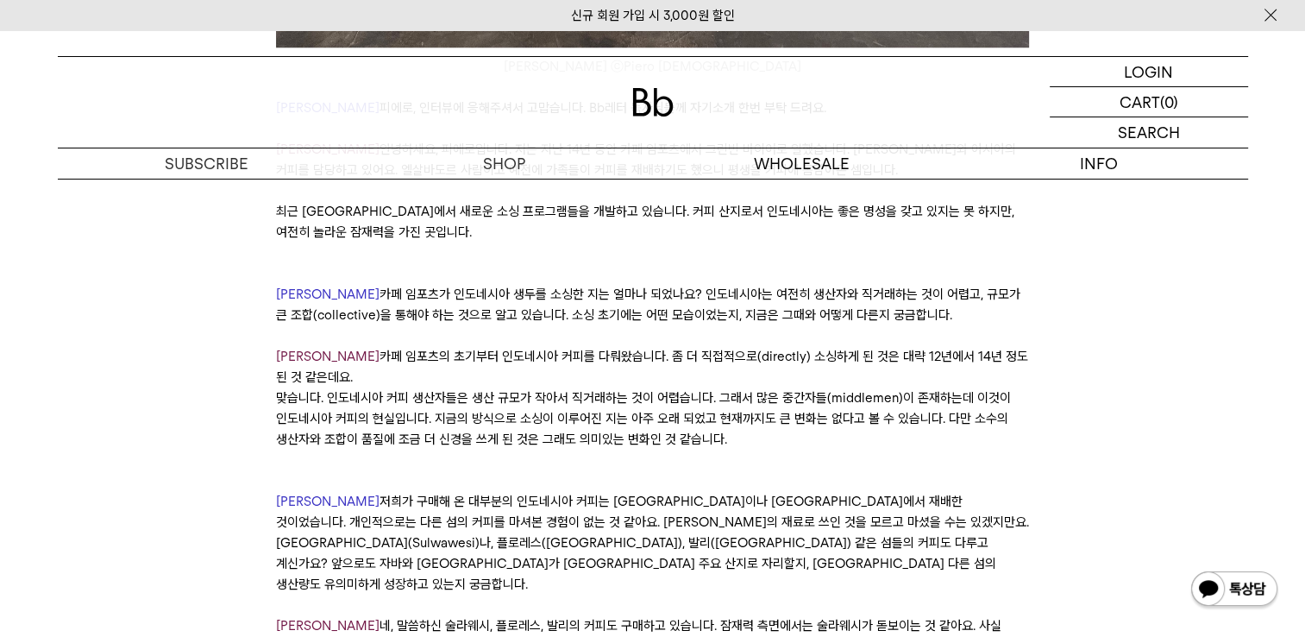
scroll to position [1812, 0]
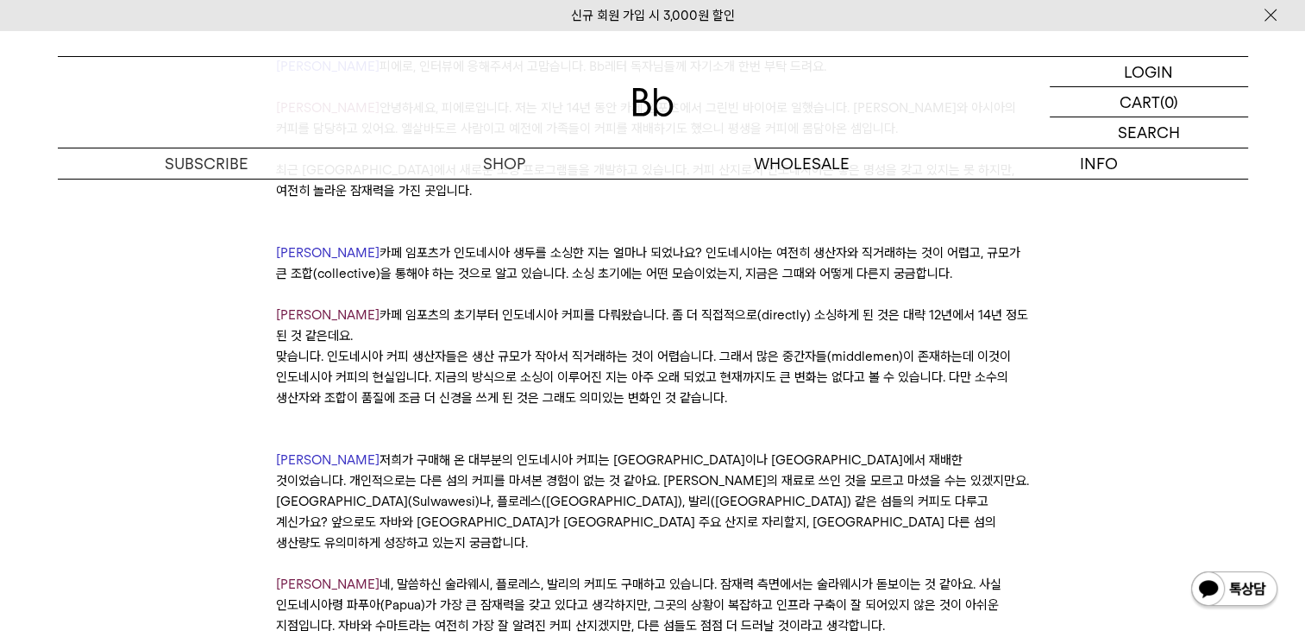
drag, startPoint x: 918, startPoint y: 562, endPoint x: 918, endPoint y: 546, distance: 15.5
click at [918, 574] on p "[PERSON_NAME], 말씀하신 술라웨시, [PERSON_NAME], 발리의 커피도 구매하고 있습니다. 잠재력 측면에서는 술라웨시가 돋보이…" at bounding box center [652, 605] width 753 height 62
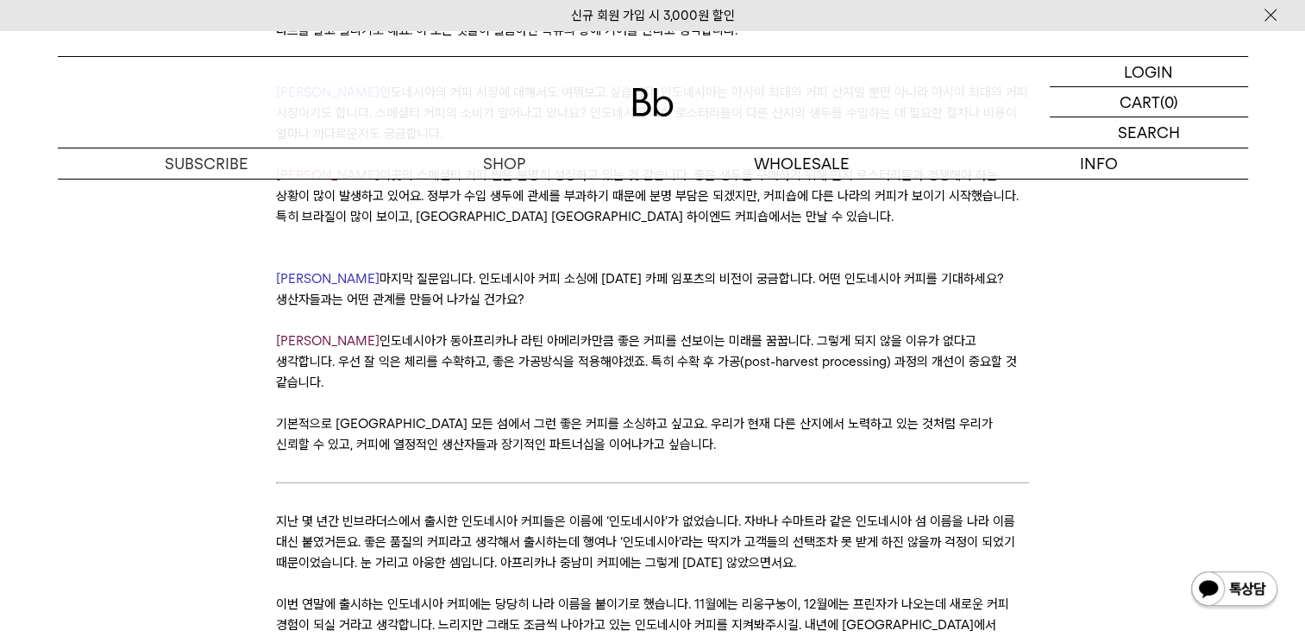
scroll to position [4401, 0]
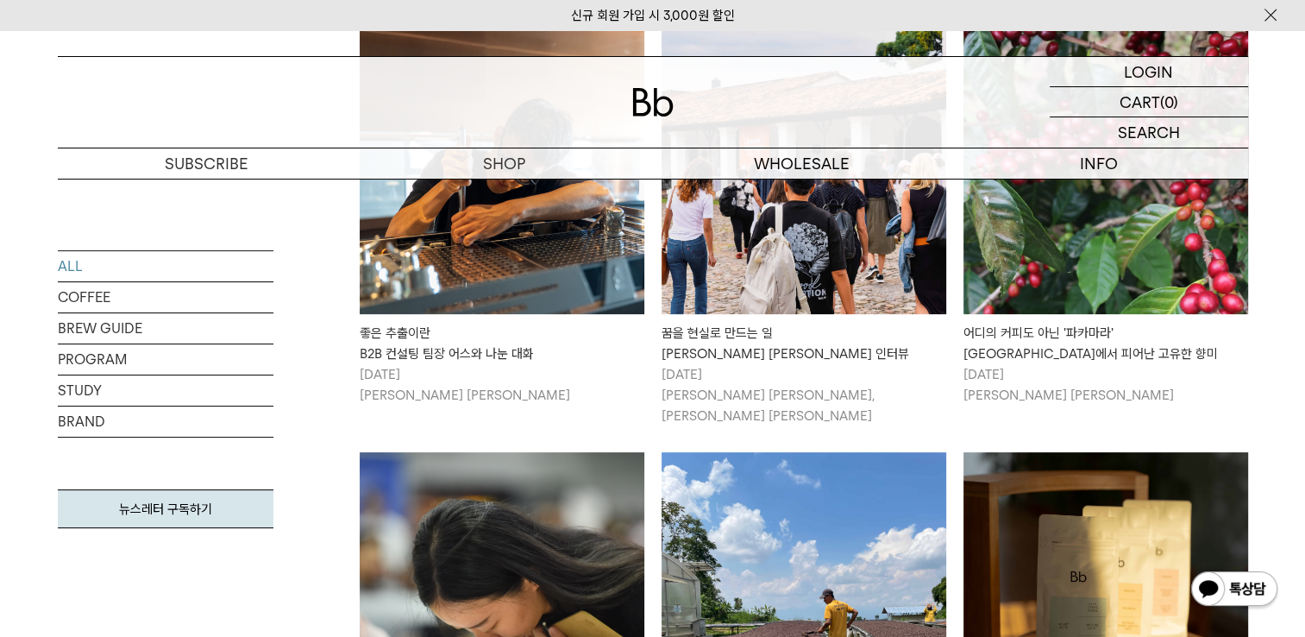
scroll to position [604, 0]
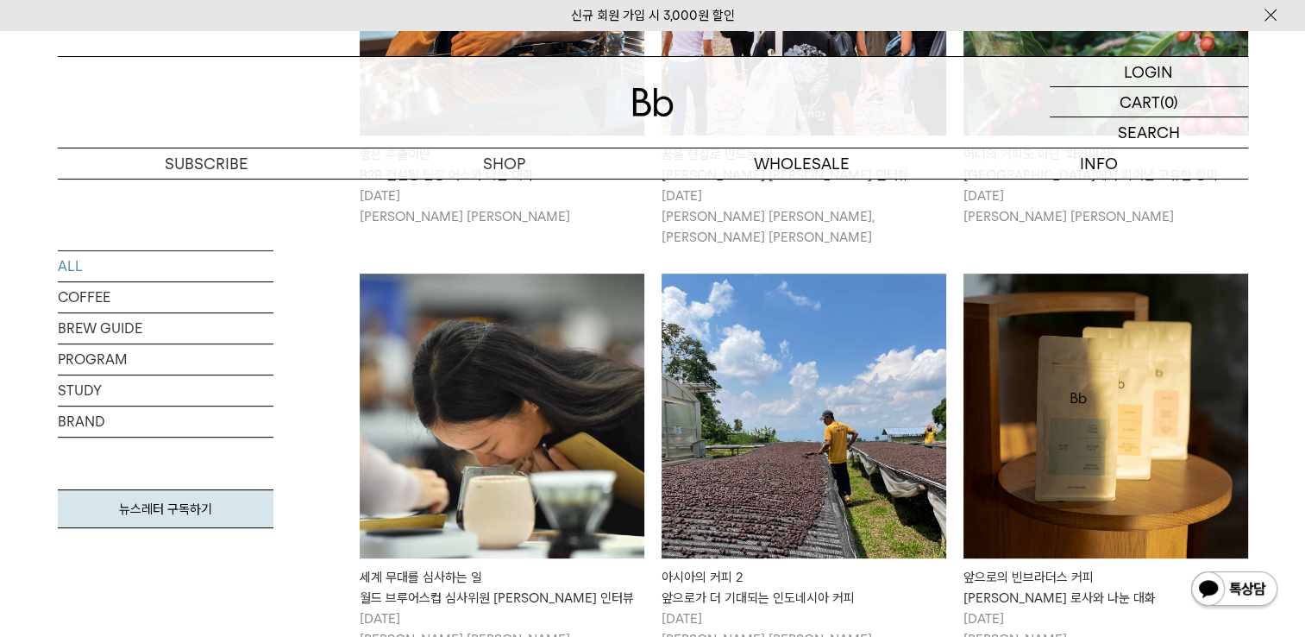
click at [783, 415] on img at bounding box center [804, 416] width 285 height 285
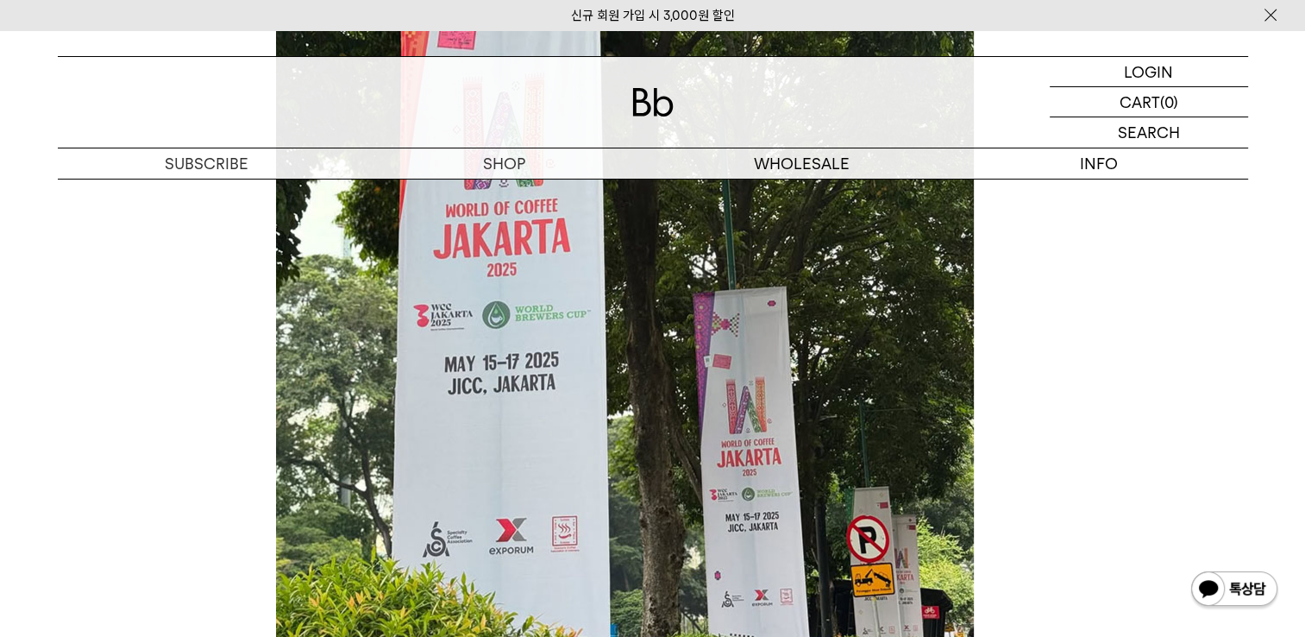
scroll to position [7162, 0]
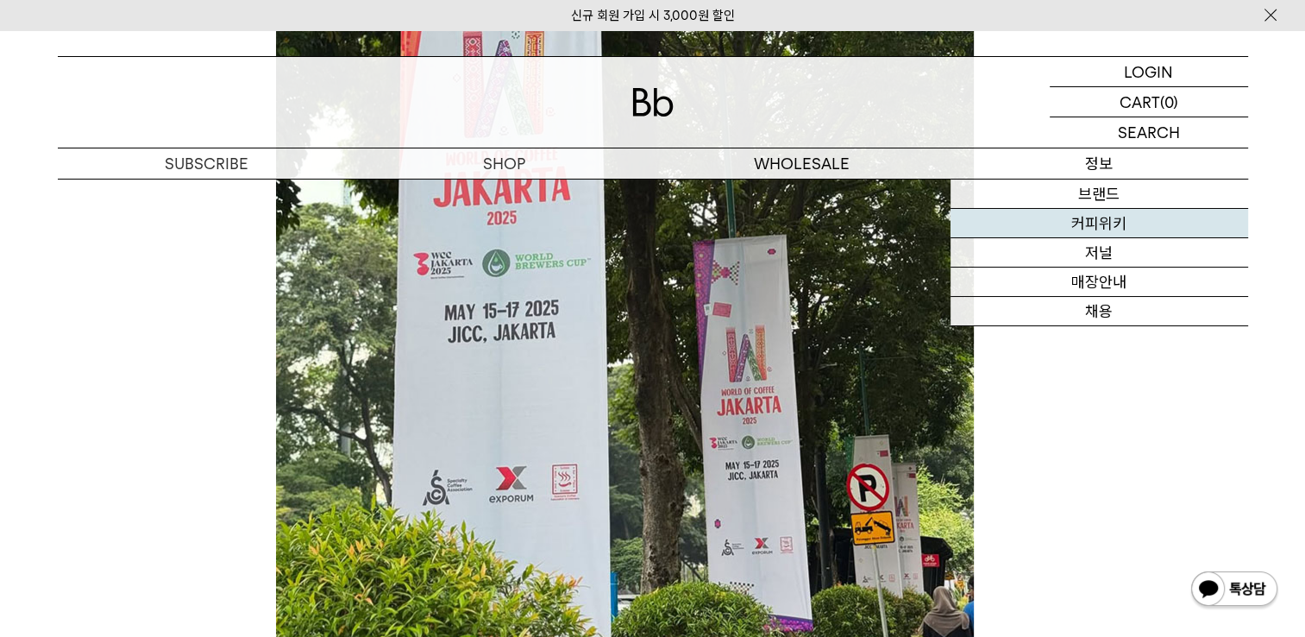
click at [1110, 220] on link "커피위키" at bounding box center [1100, 223] width 298 height 29
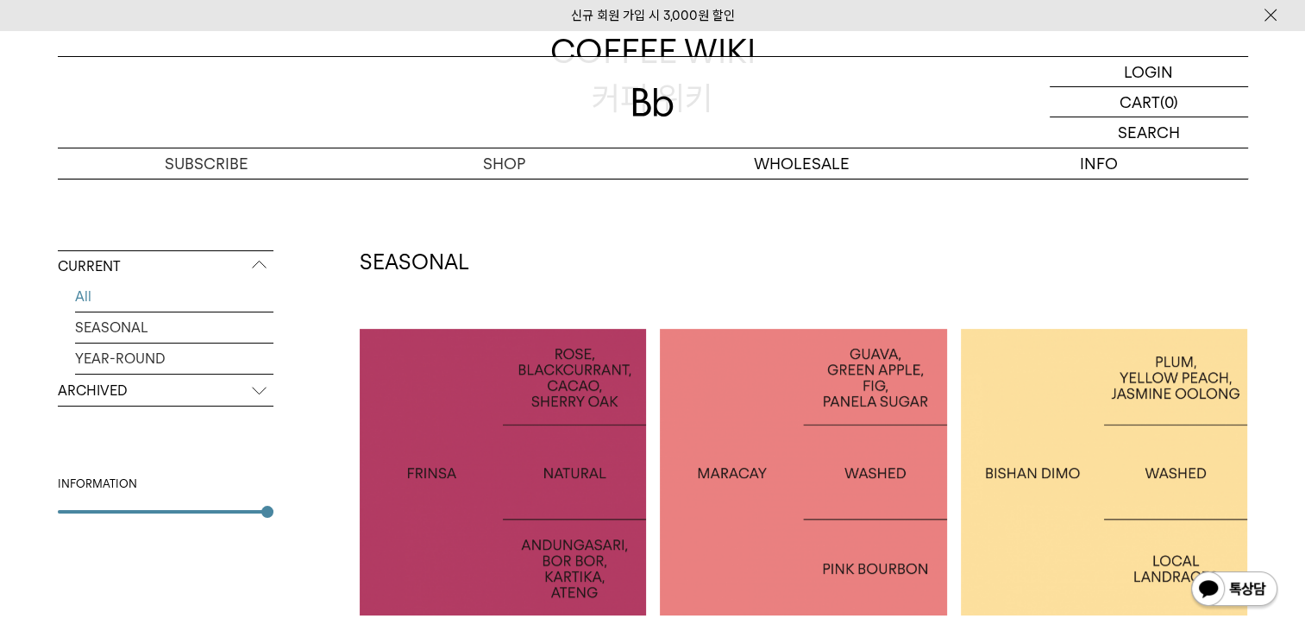
scroll to position [259, 0]
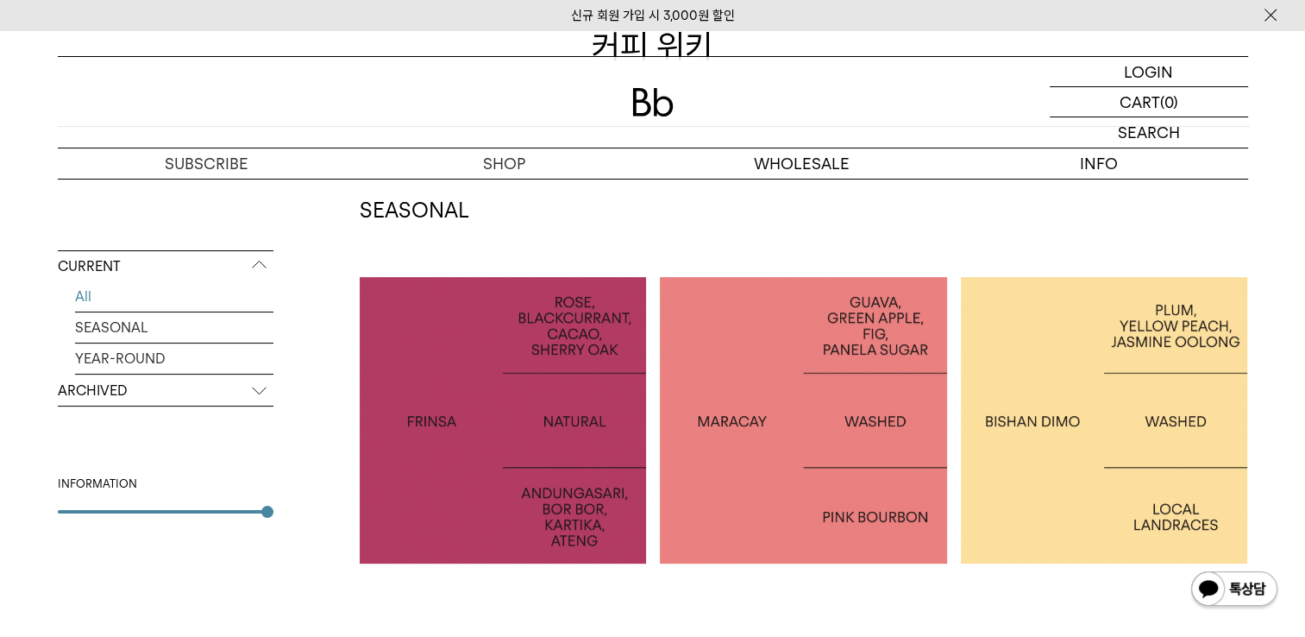
click at [442, 506] on div at bounding box center [503, 420] width 287 height 287
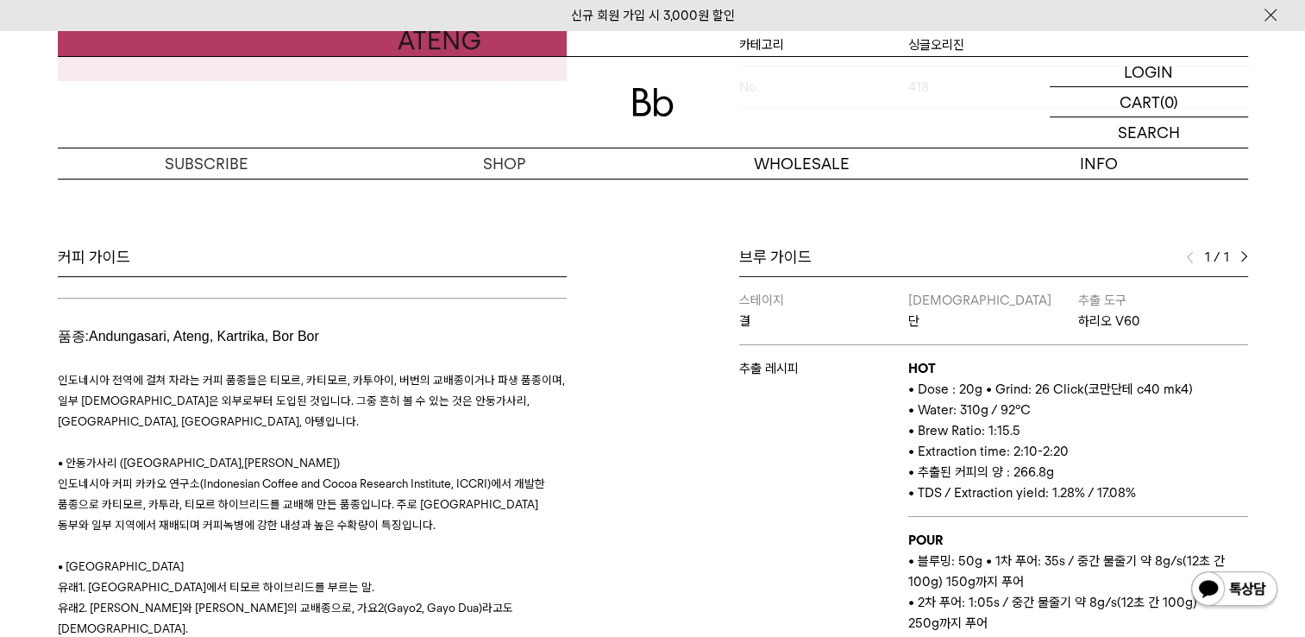
scroll to position [2071, 0]
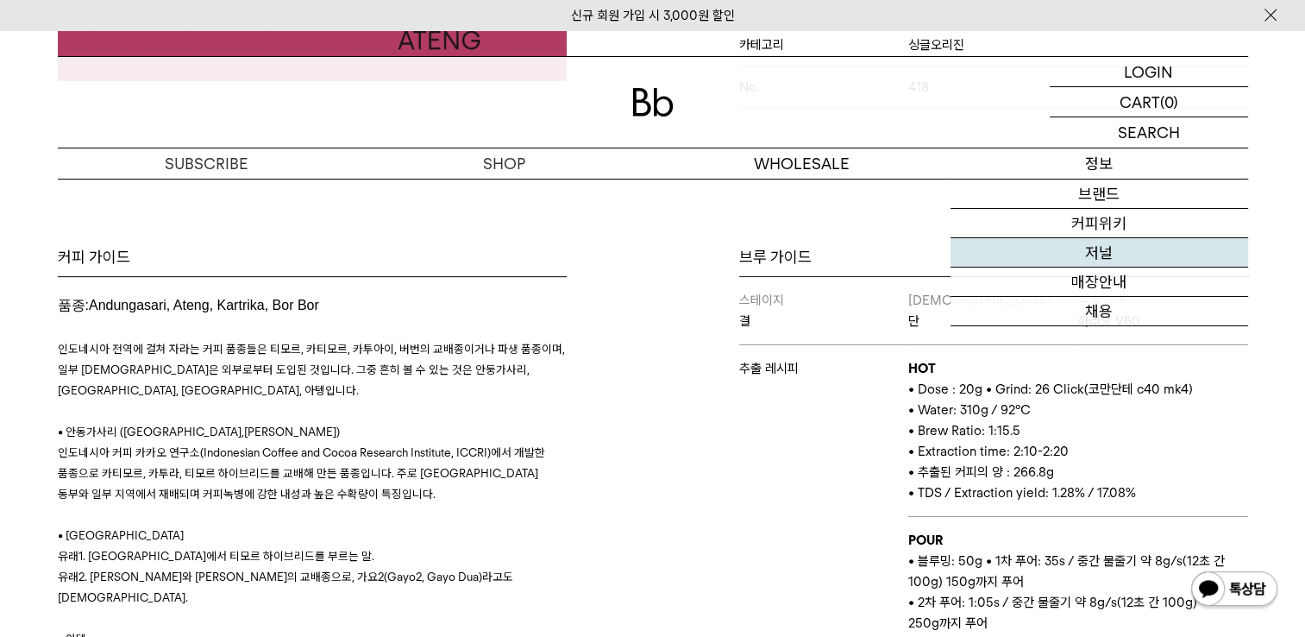
click at [1112, 250] on link "저널" at bounding box center [1100, 252] width 298 height 29
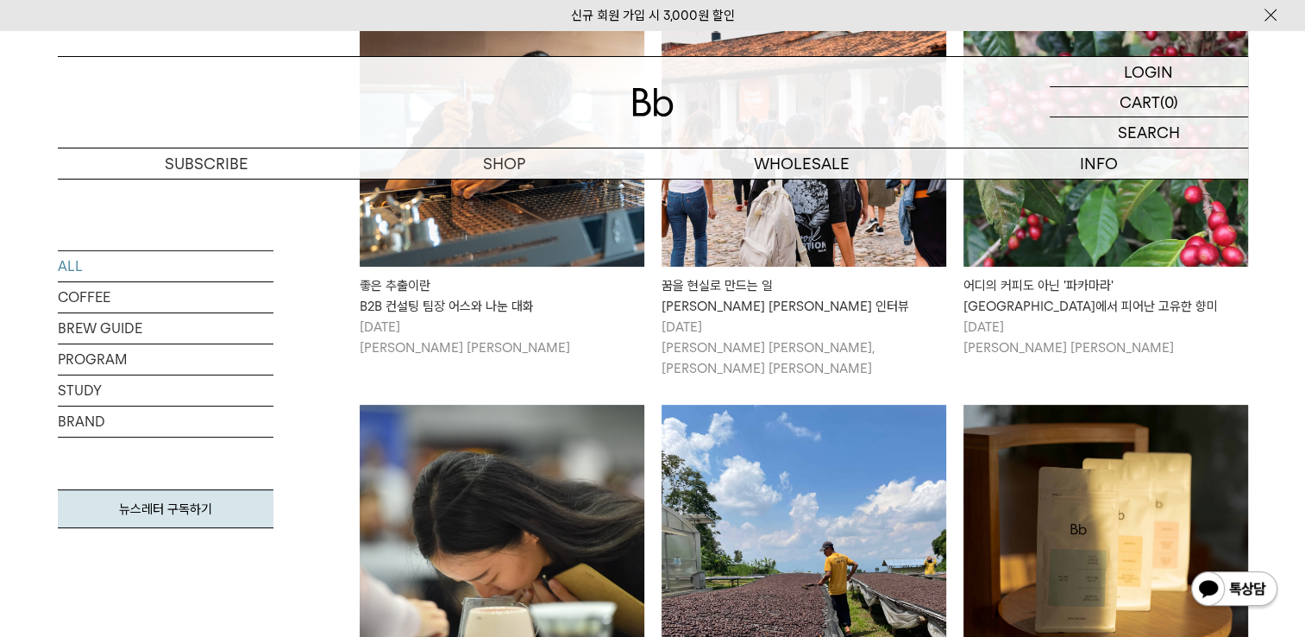
scroll to position [604, 0]
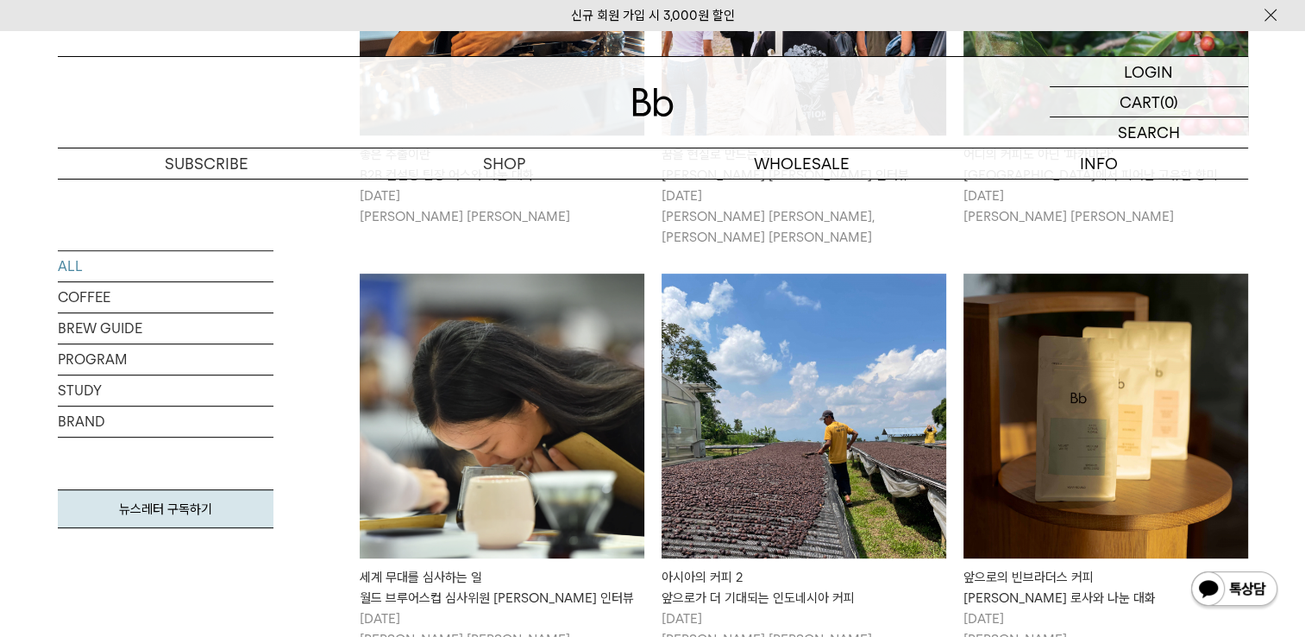
click at [801, 396] on img at bounding box center [804, 416] width 285 height 285
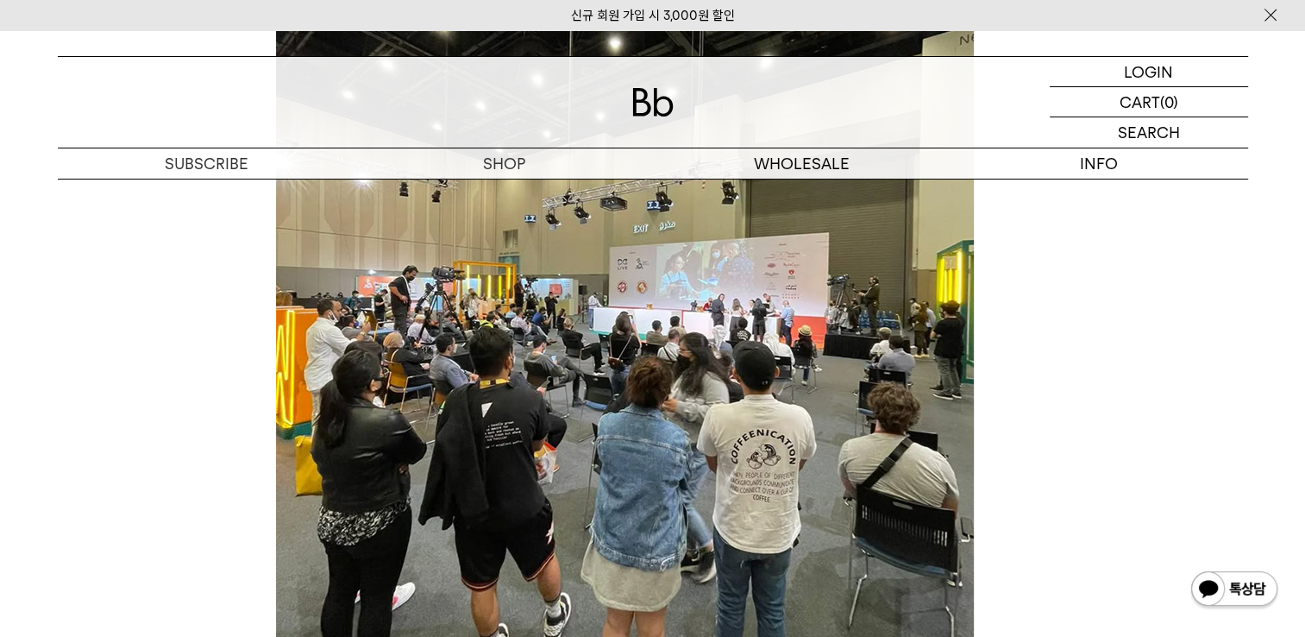
scroll to position [6385, 0]
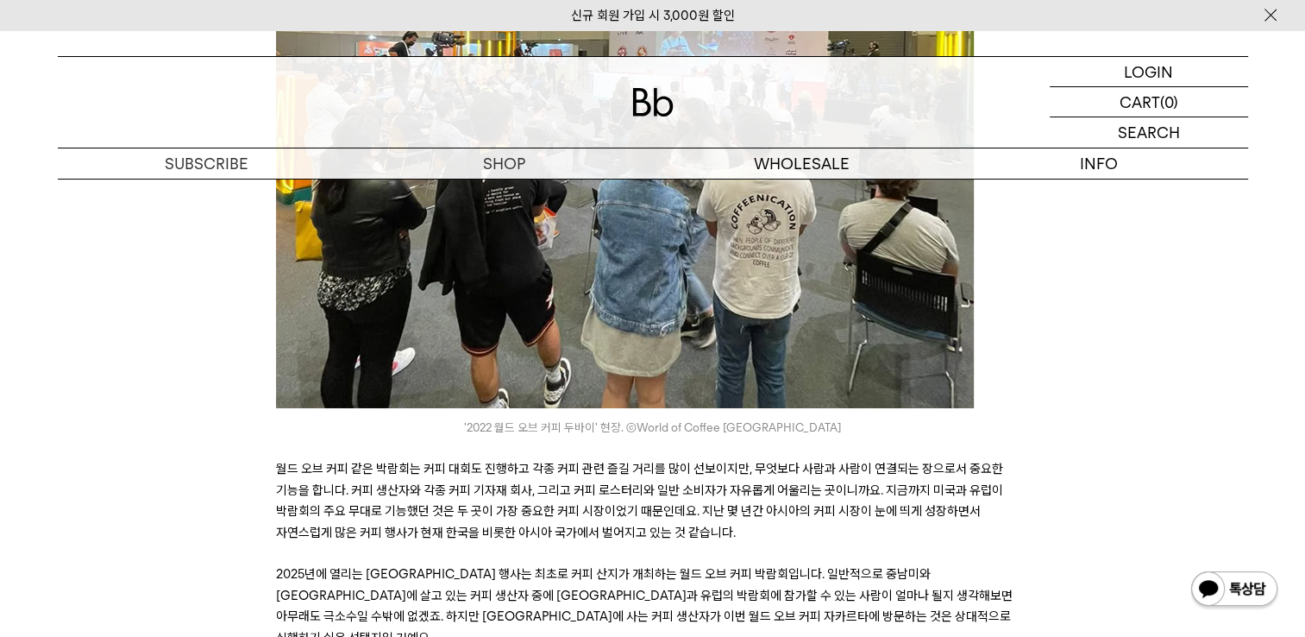
drag, startPoint x: 626, startPoint y: 500, endPoint x: 666, endPoint y: 554, distance: 67.1
drag, startPoint x: 666, startPoint y: 554, endPoint x: 625, endPoint y: 520, distance: 53.4
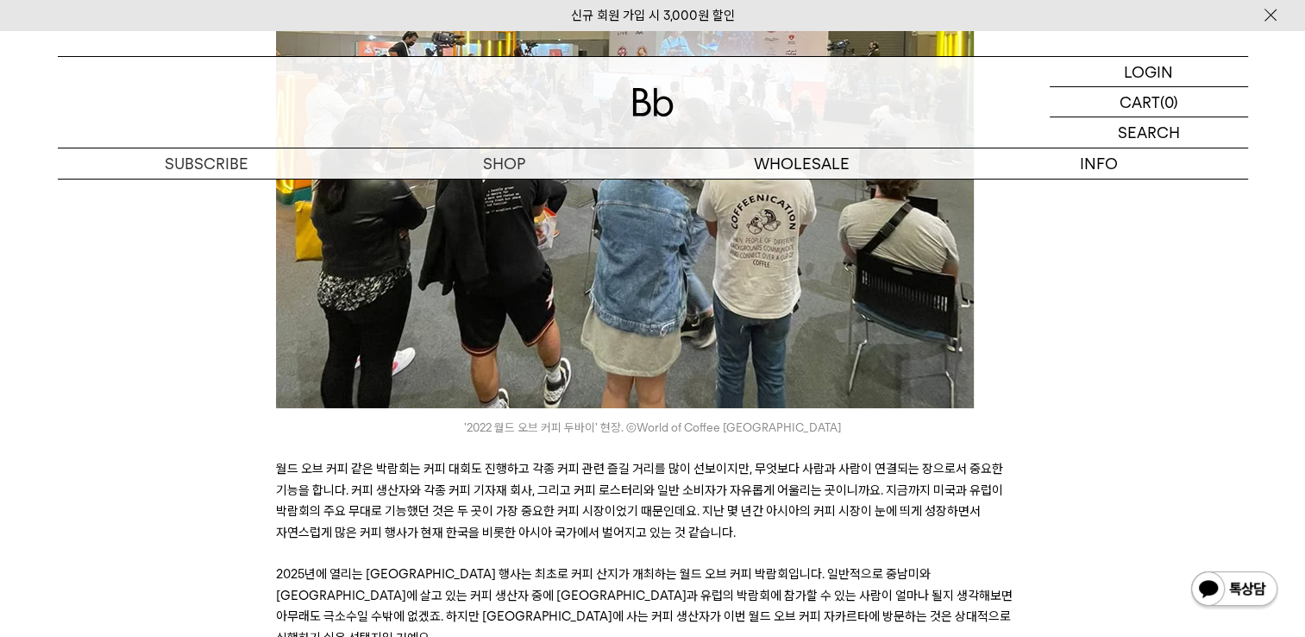
drag, startPoint x: 636, startPoint y: 504, endPoint x: 651, endPoint y: 515, distance: 19.2
